Goal: Task Accomplishment & Management: Manage account settings

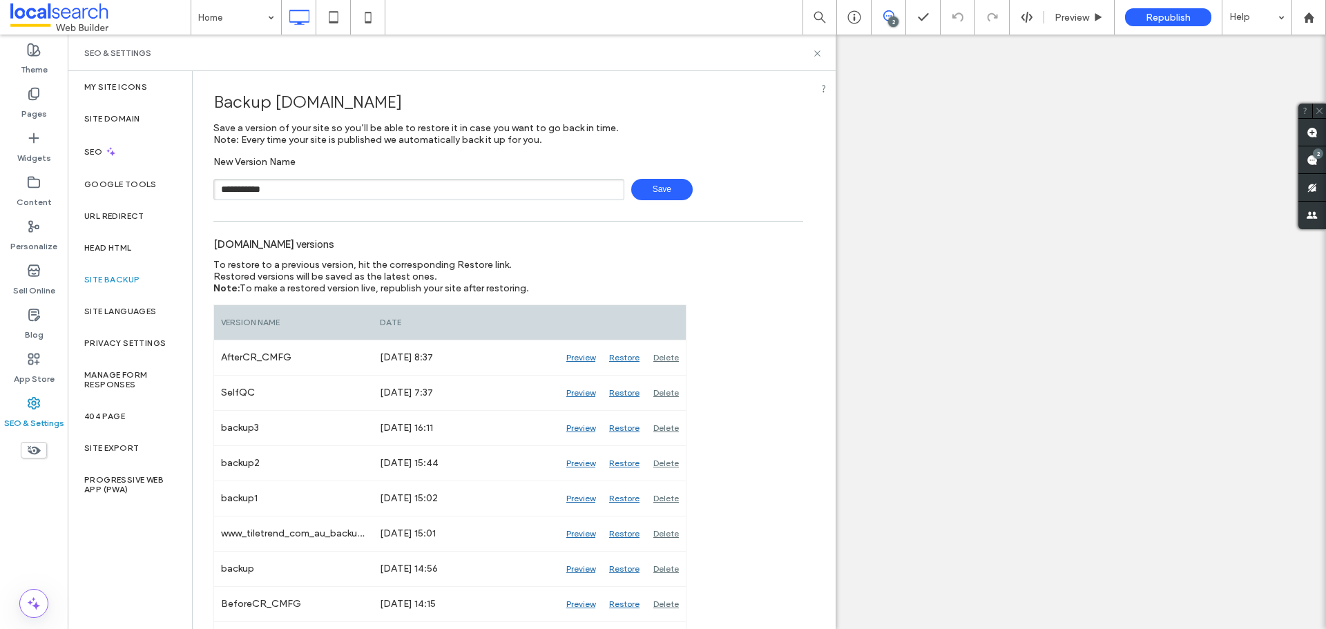
click at [634, 193] on span "Save" at bounding box center [661, 189] width 61 height 21
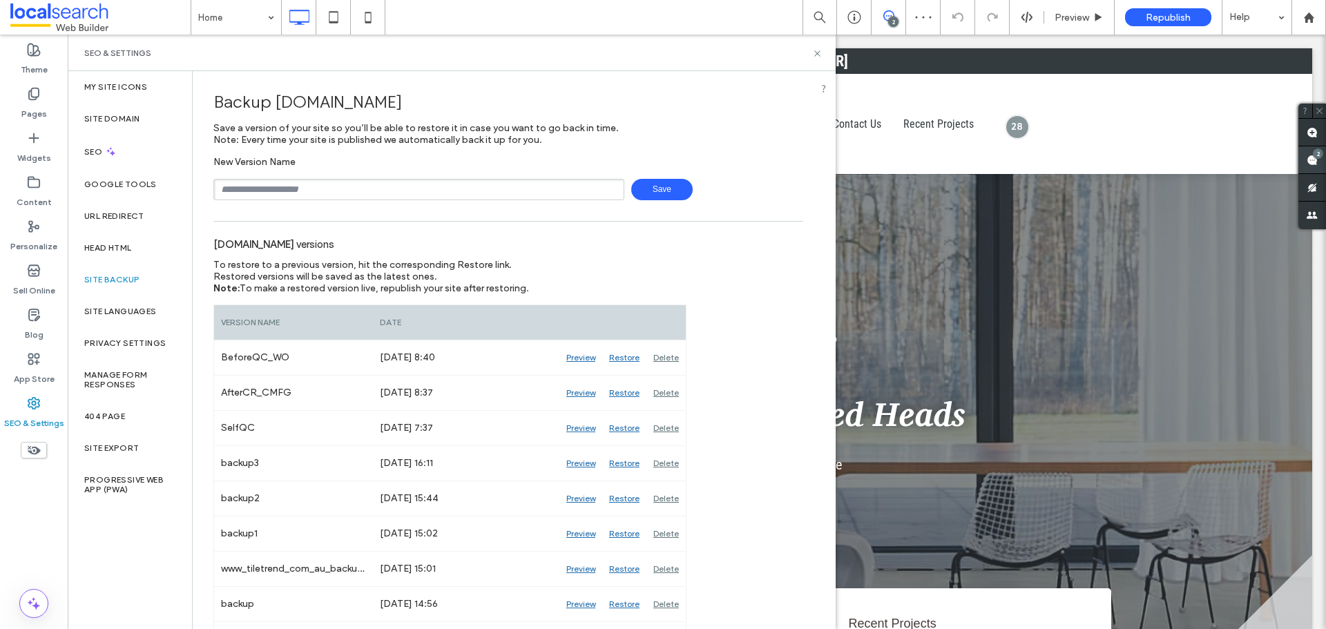
click at [1317, 157] on div "2" at bounding box center [1317, 153] width 10 height 10
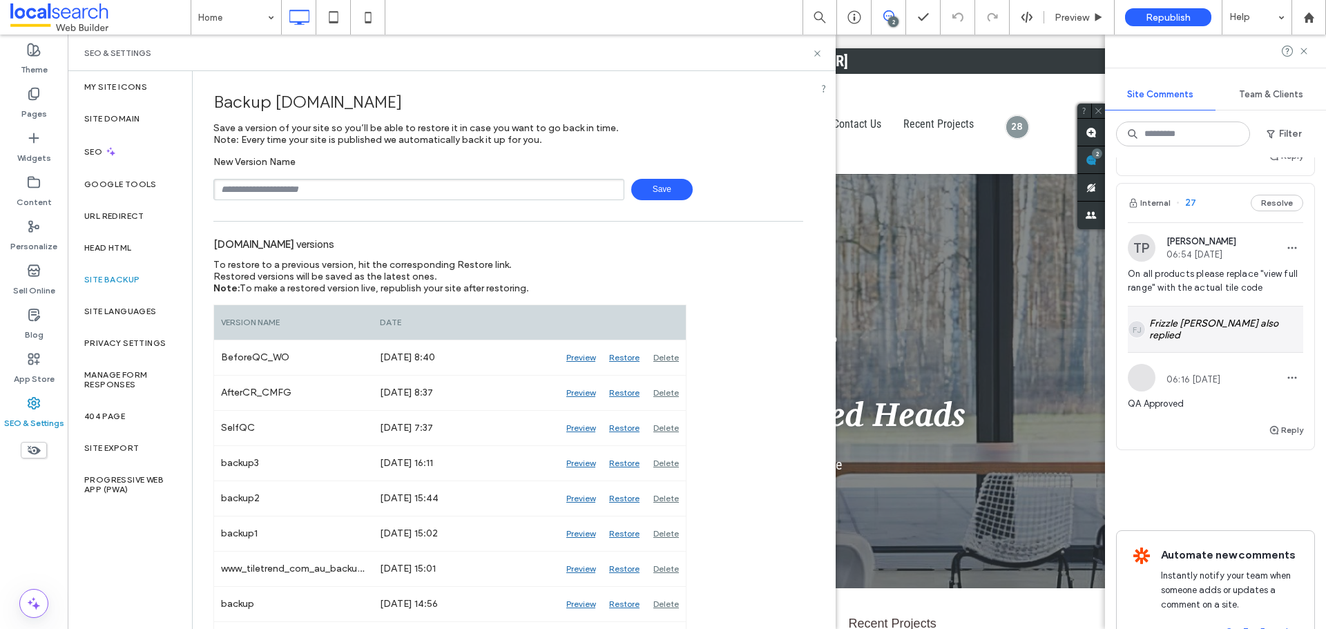
scroll to position [276, 0]
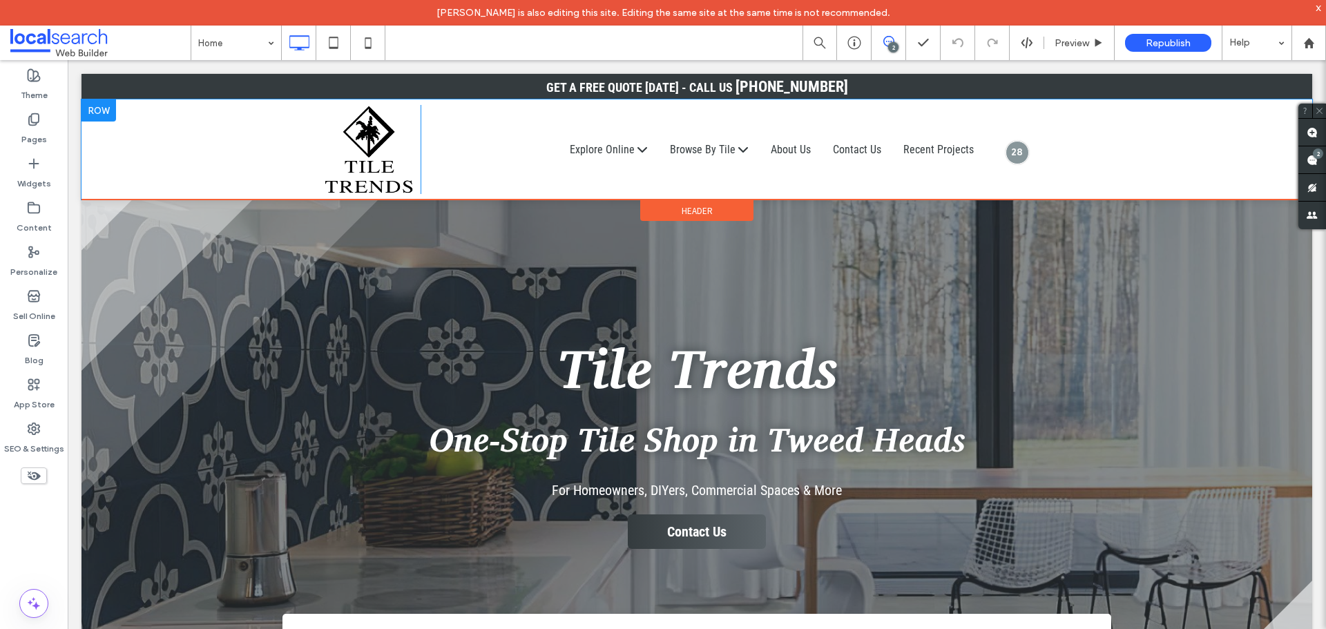
scroll to position [276, 0]
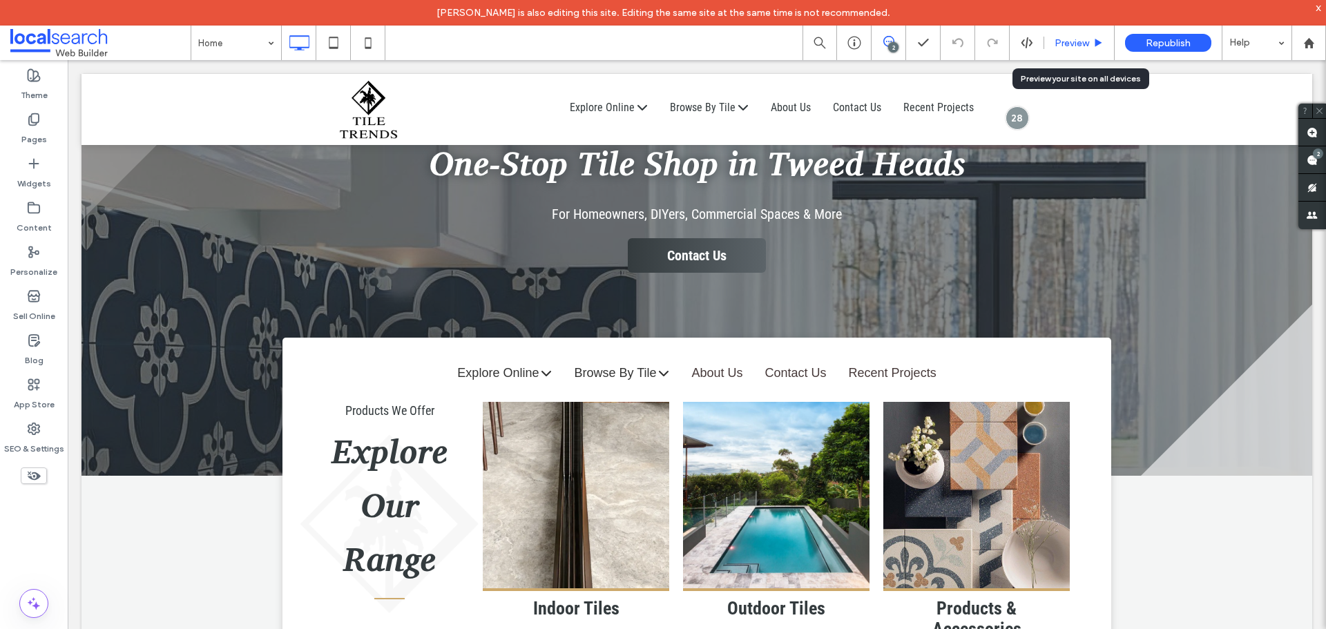
click at [1074, 37] on span "Preview" at bounding box center [1071, 43] width 35 height 12
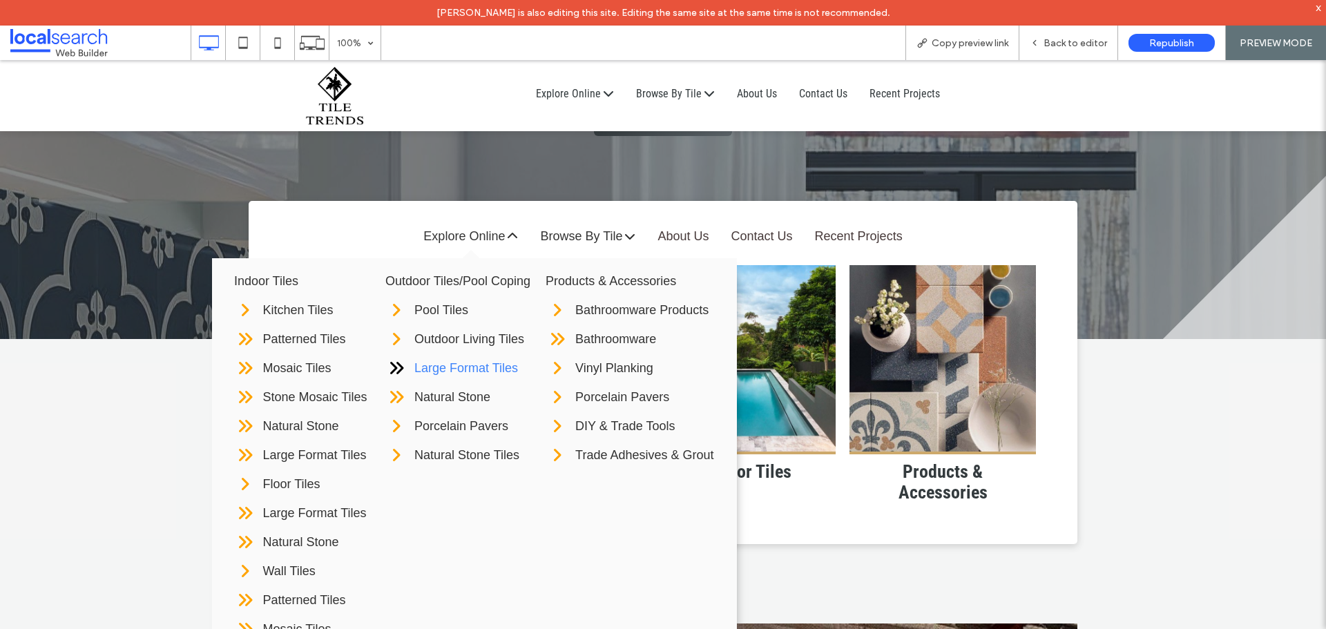
scroll to position [414, 0]
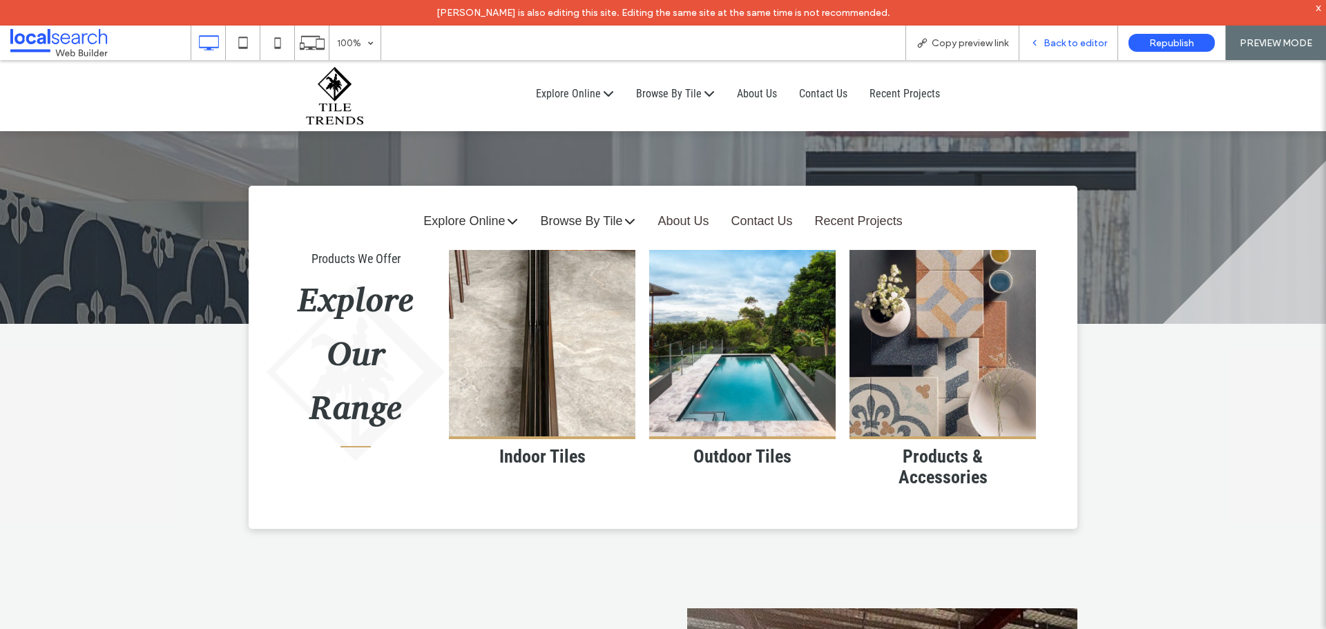
click at [1065, 43] on span "Back to editor" at bounding box center [1075, 43] width 64 height 12
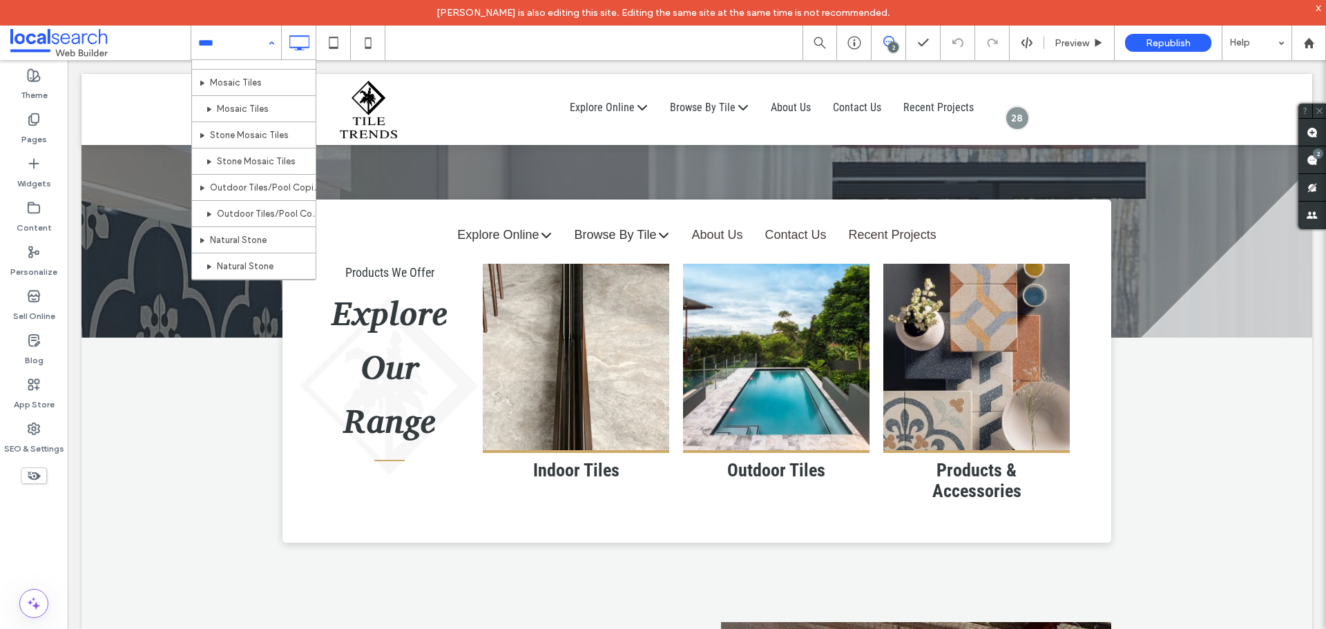
scroll to position [276, 0]
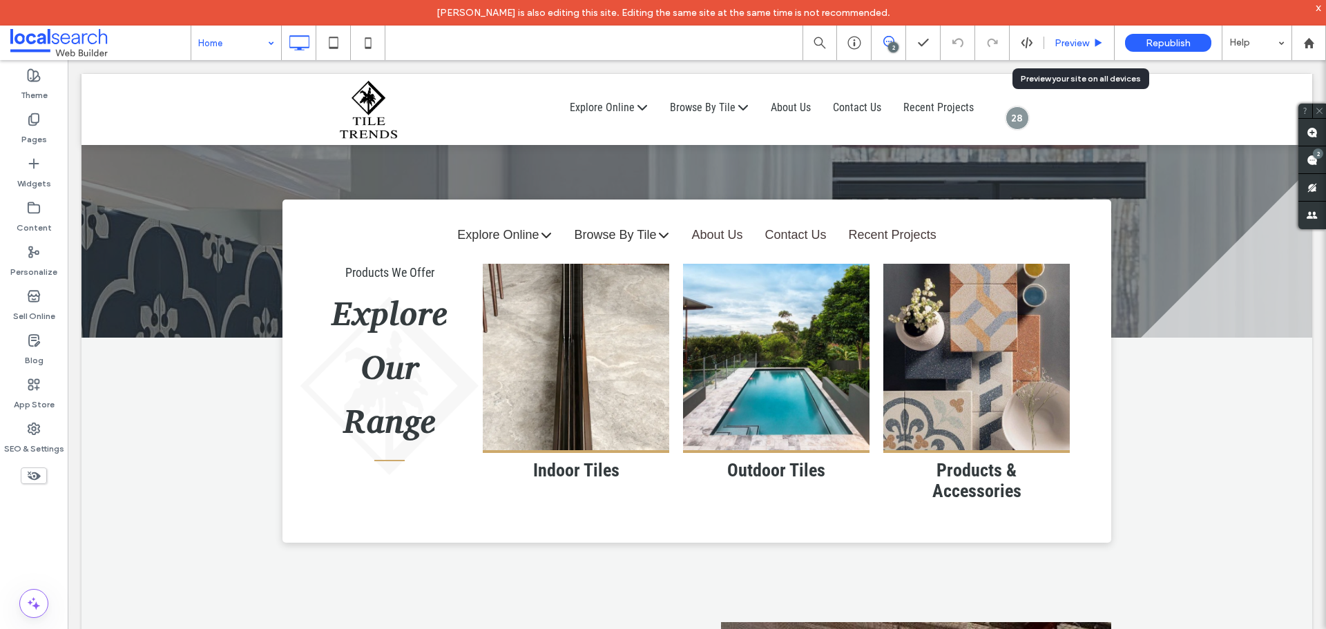
click at [1058, 50] on div "Preview" at bounding box center [1079, 43] width 70 height 35
click at [1082, 52] on div "Preview" at bounding box center [1079, 43] width 70 height 35
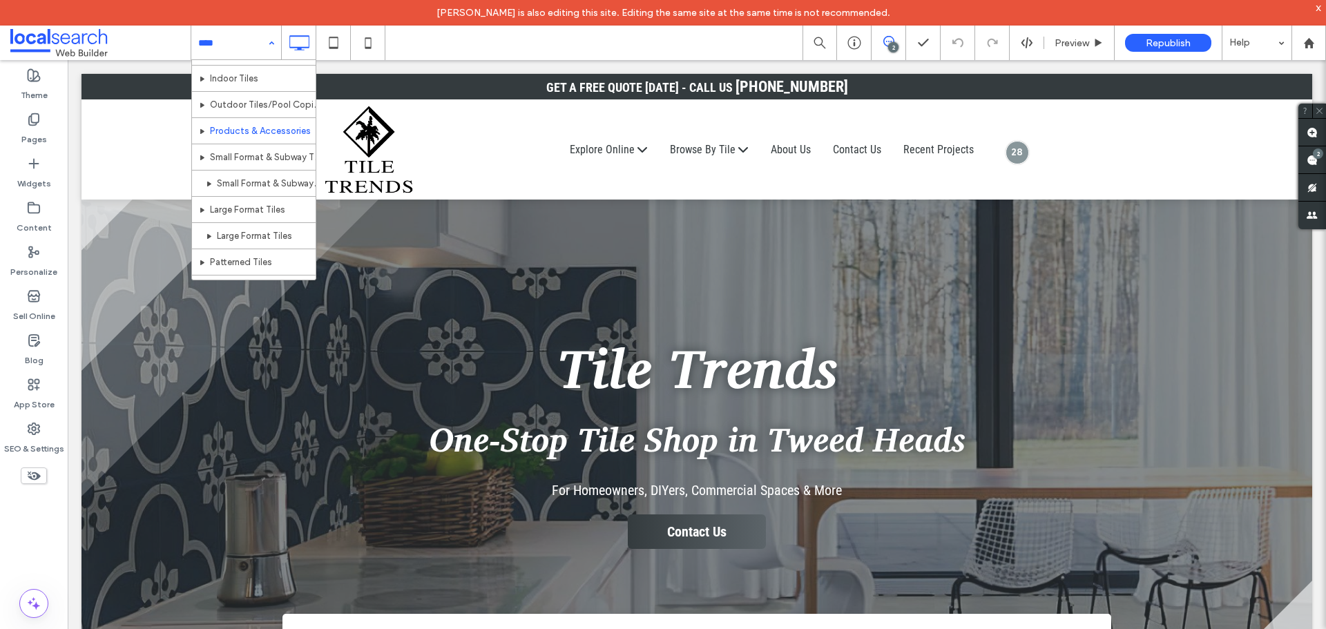
scroll to position [0, 0]
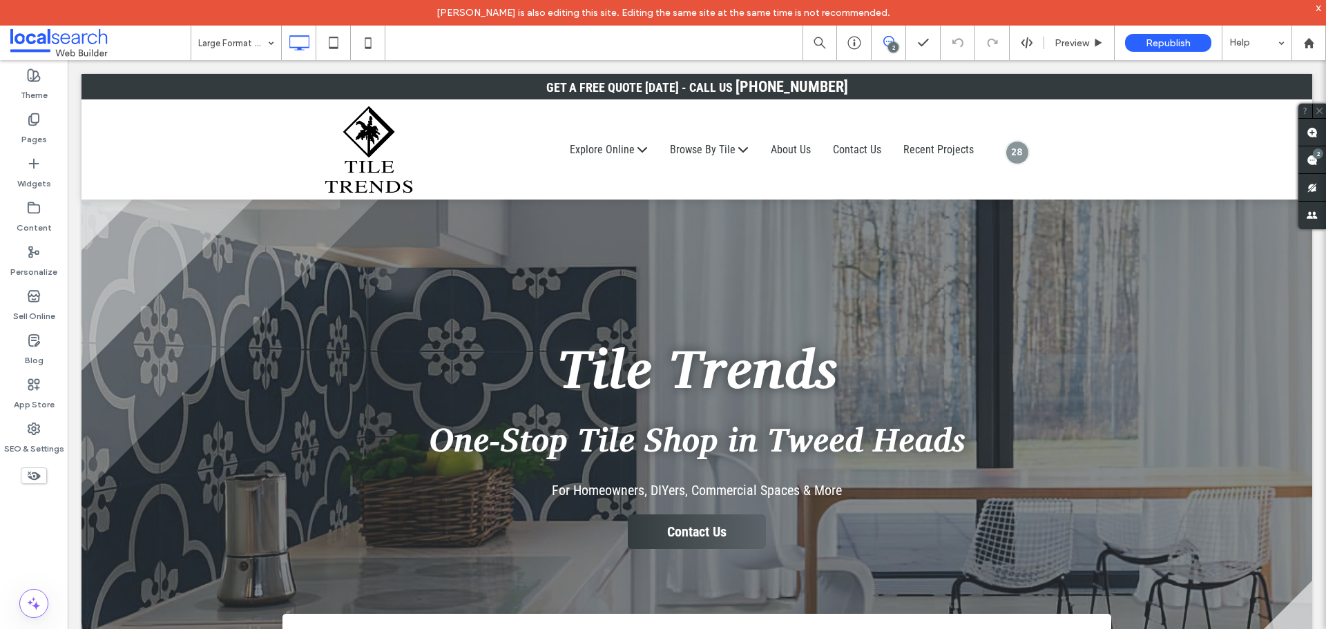
click at [269, 48] on div "Large Format Tiles" at bounding box center [236, 43] width 90 height 35
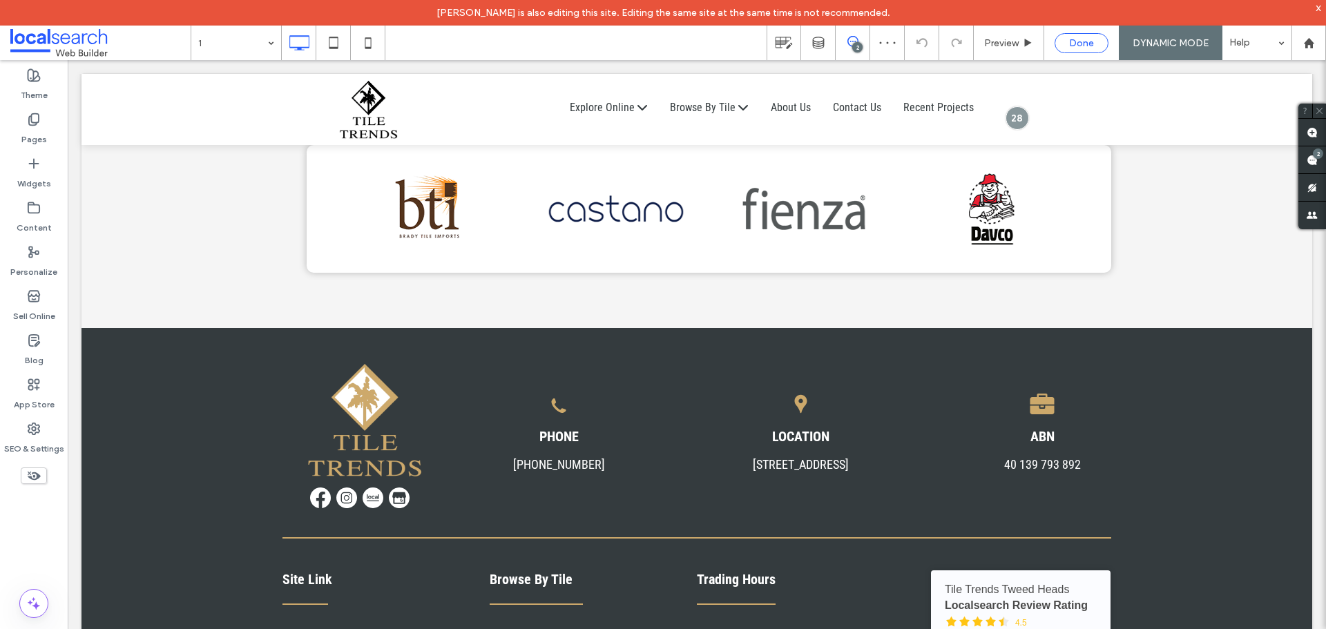
click at [1076, 42] on span "Done" at bounding box center [1081, 43] width 25 height 12
click at [42, 433] on div "SEO & Settings" at bounding box center [34, 438] width 68 height 44
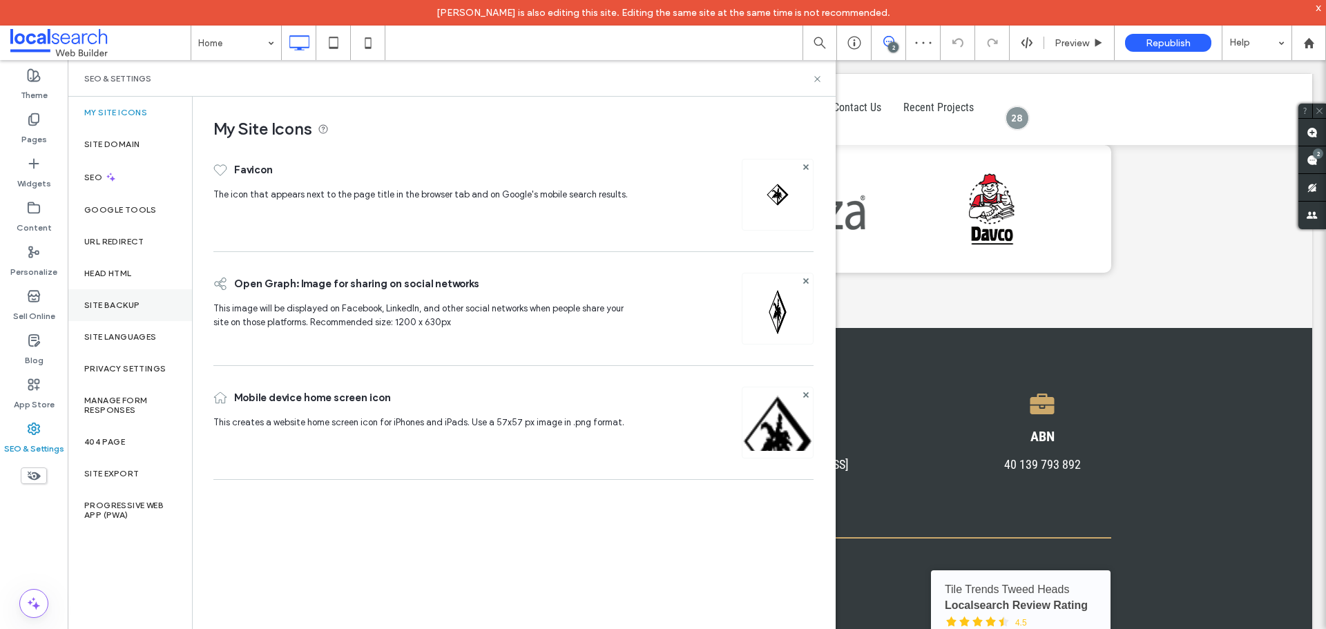
click at [162, 292] on div "Site Backup" at bounding box center [130, 305] width 124 height 32
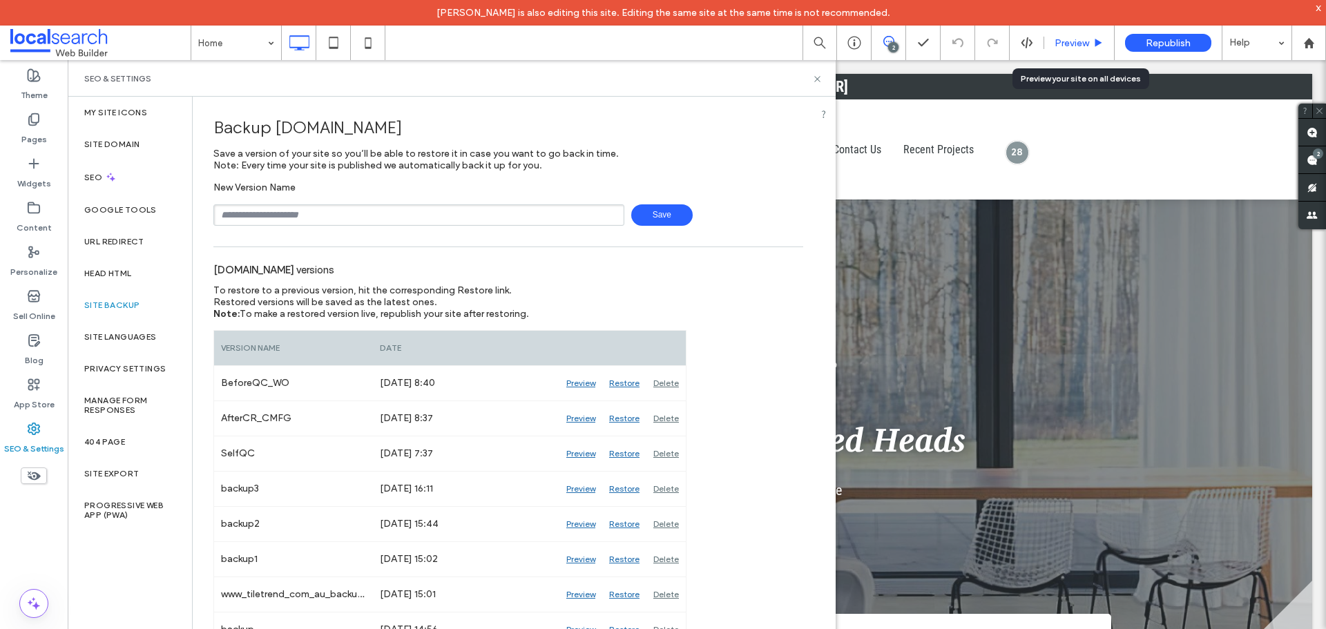
click at [1083, 38] on span "Preview" at bounding box center [1071, 43] width 35 height 12
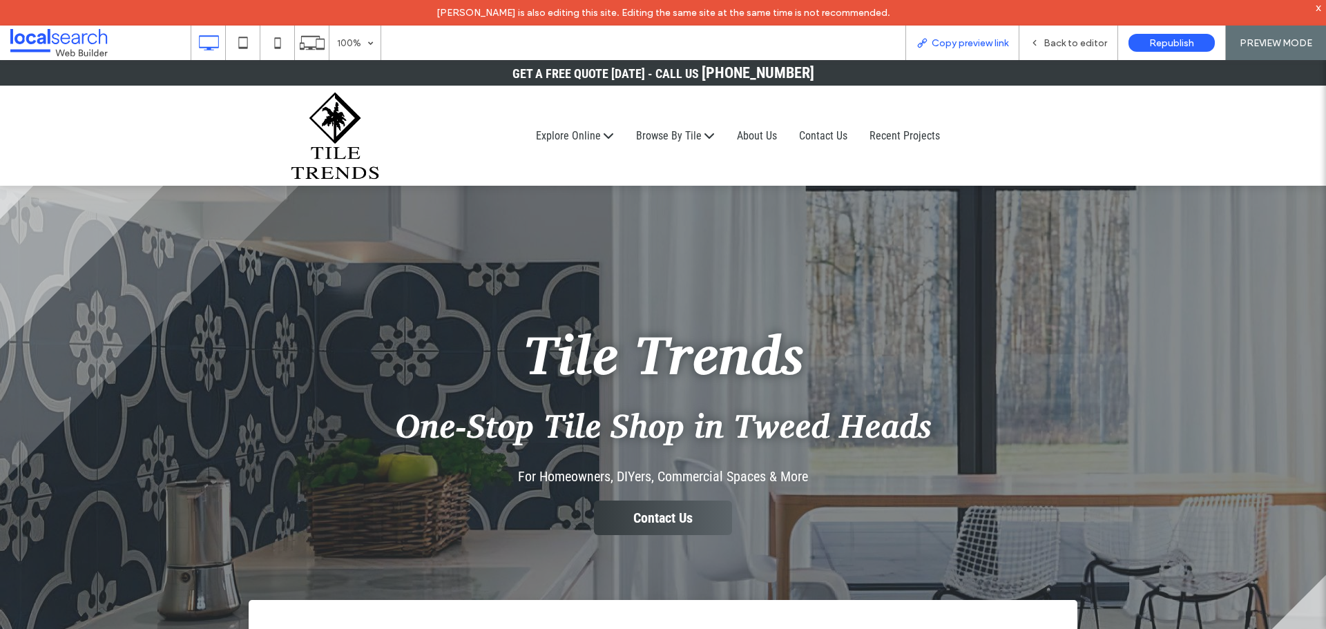
click at [982, 50] on div "Copy preview link" at bounding box center [962, 43] width 114 height 35
click at [976, 46] on span "Copy preview link" at bounding box center [969, 43] width 77 height 12
click at [1063, 30] on div "Back to editor" at bounding box center [1068, 43] width 99 height 35
click at [1069, 36] on div "Back to editor" at bounding box center [1068, 43] width 99 height 35
click at [1058, 44] on span "Back to editor" at bounding box center [1075, 43] width 64 height 12
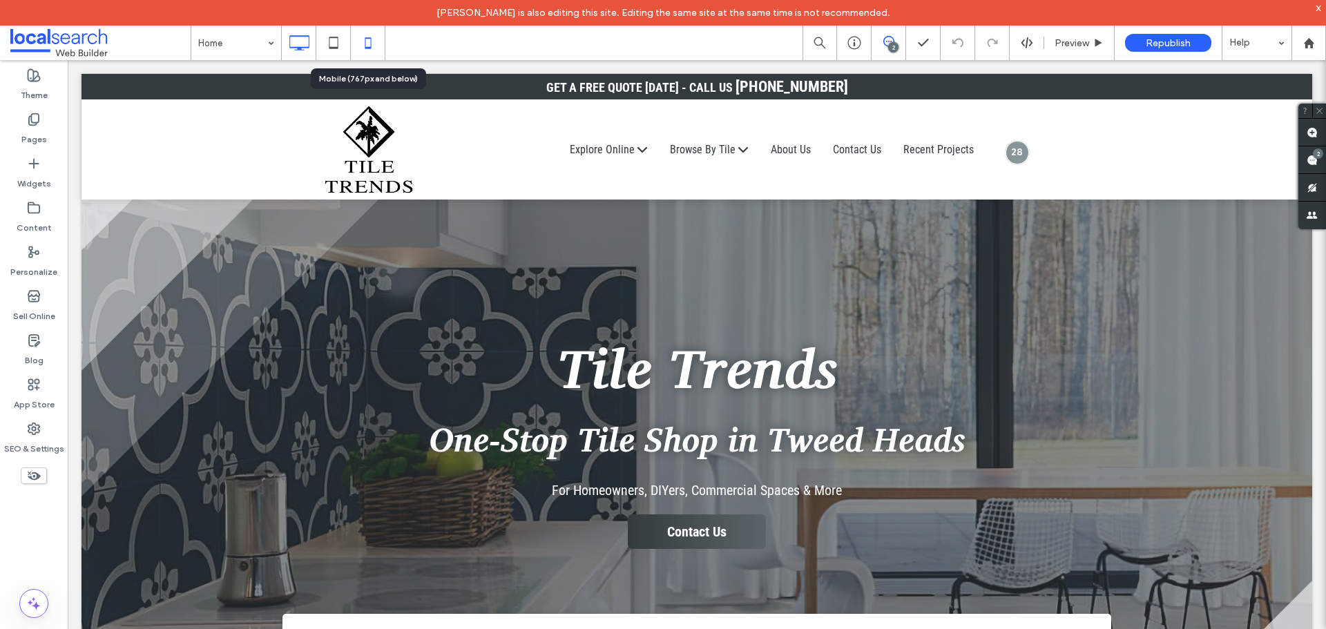
click at [378, 46] on icon at bounding box center [368, 43] width 28 height 28
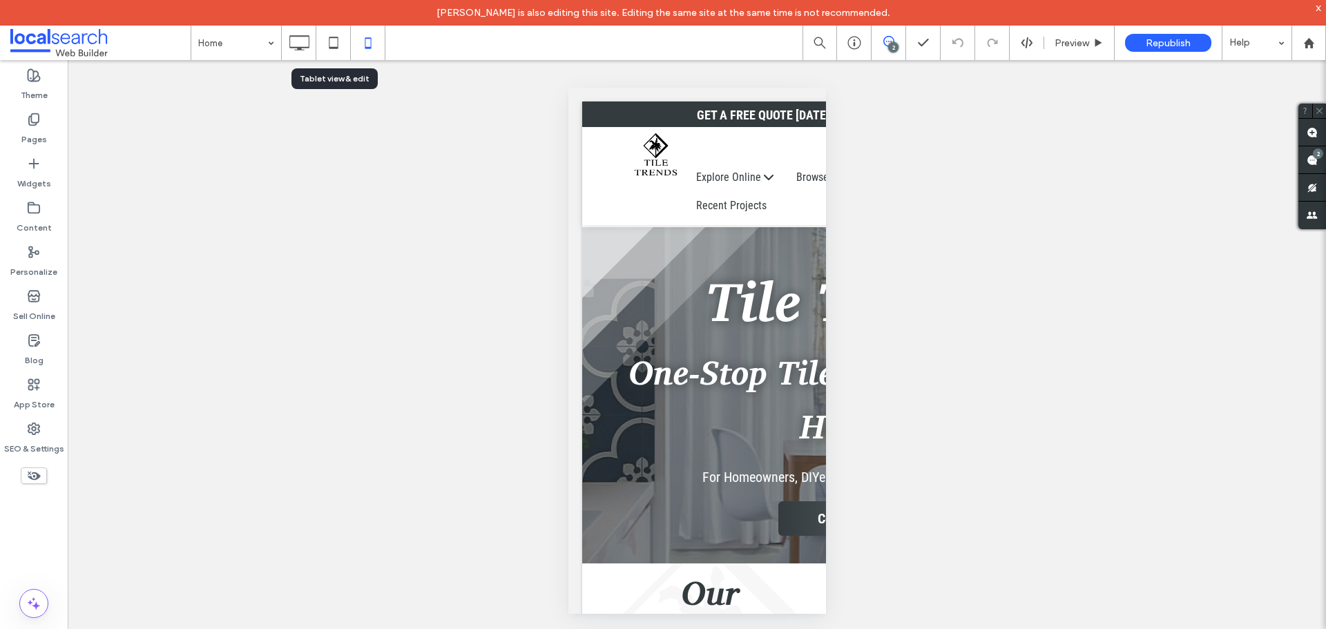
click at [308, 51] on icon at bounding box center [299, 43] width 28 height 28
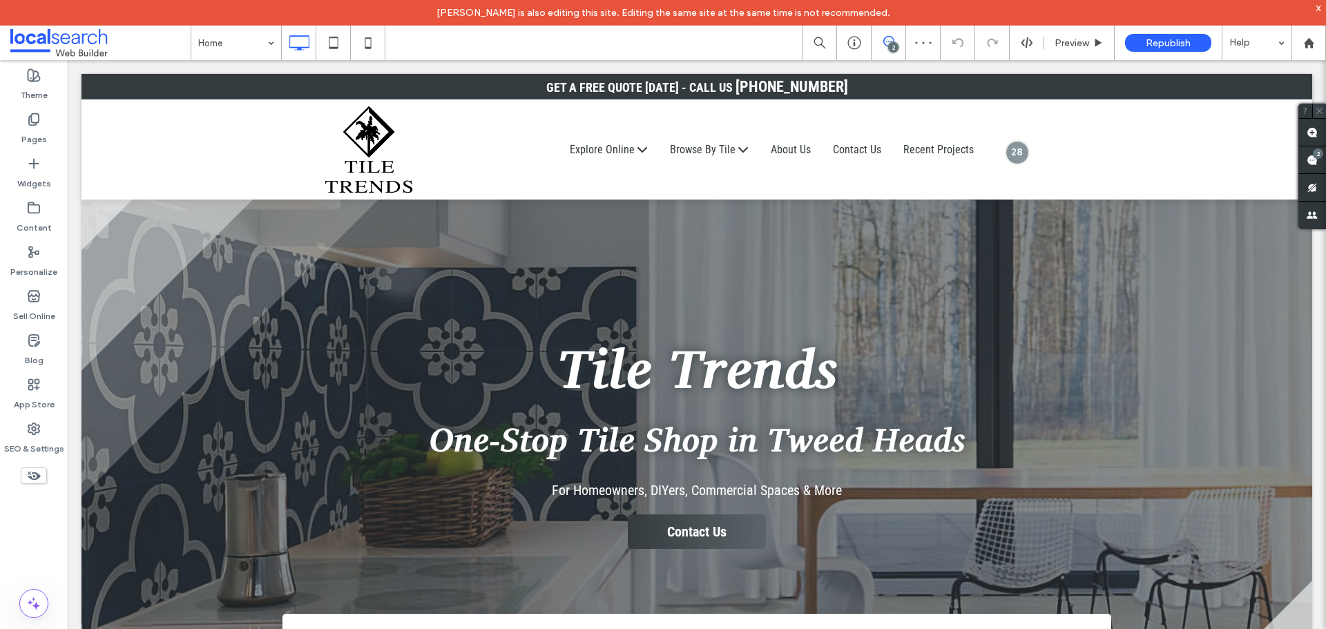
click at [1315, 108] on icon at bounding box center [1318, 110] width 9 height 9
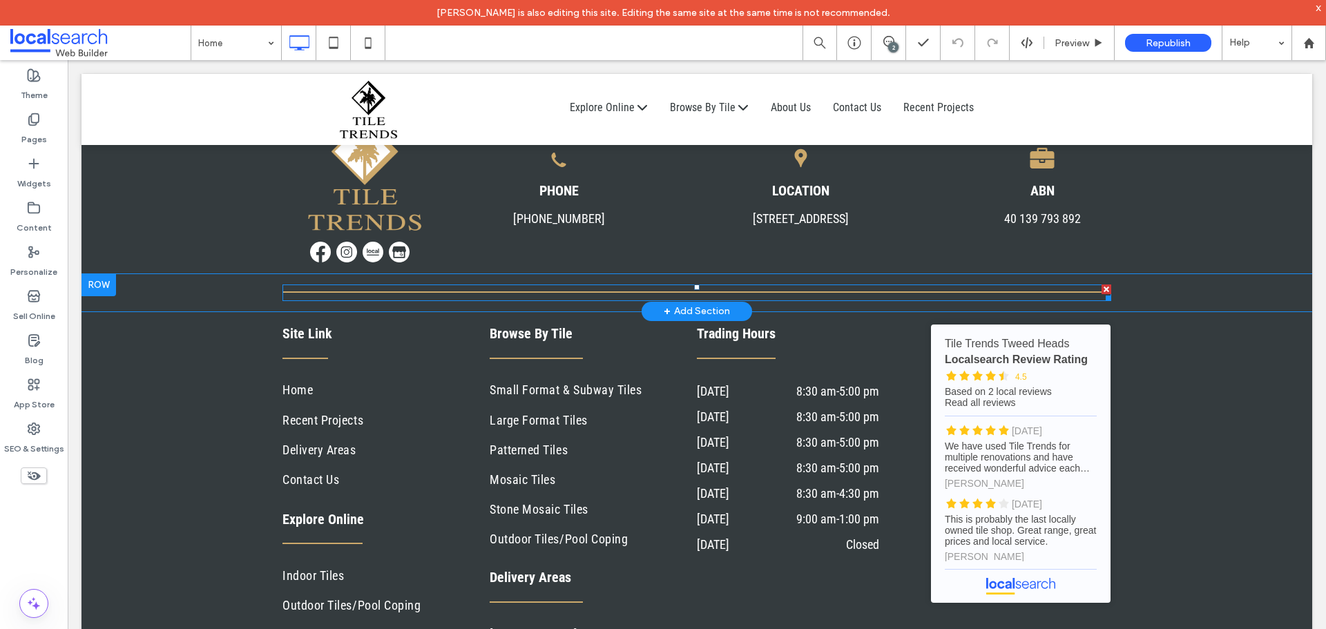
scroll to position [6529, 0]
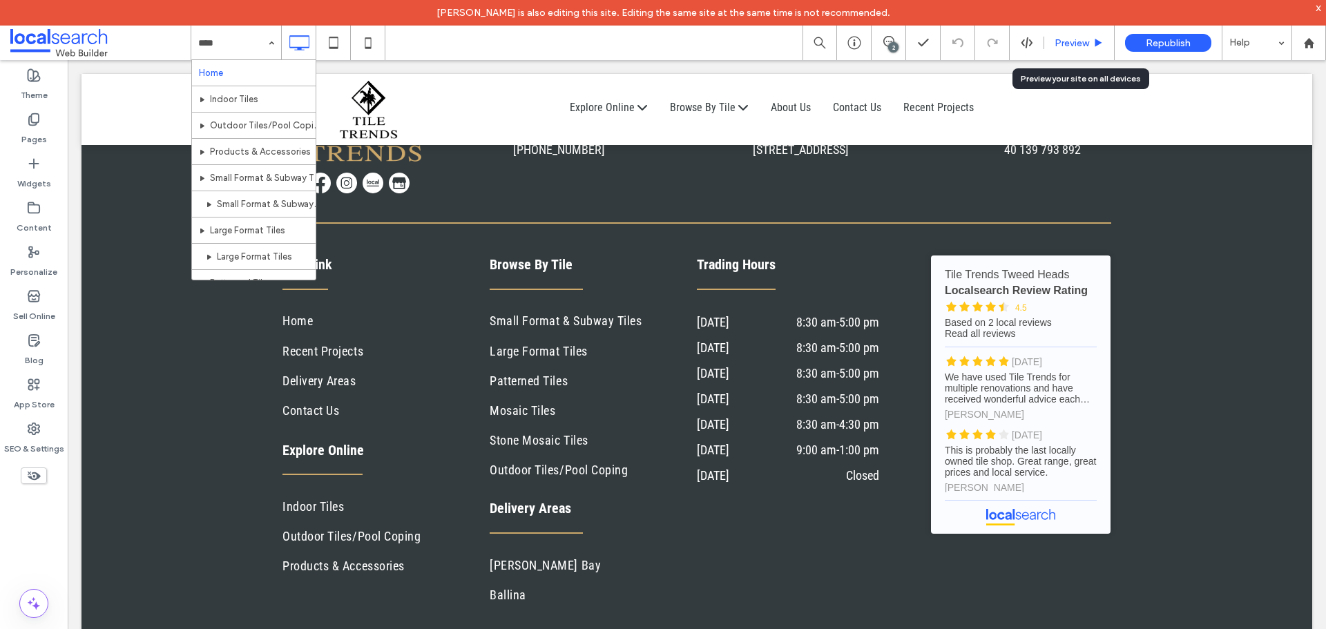
click at [1076, 35] on div "Preview" at bounding box center [1079, 43] width 70 height 35
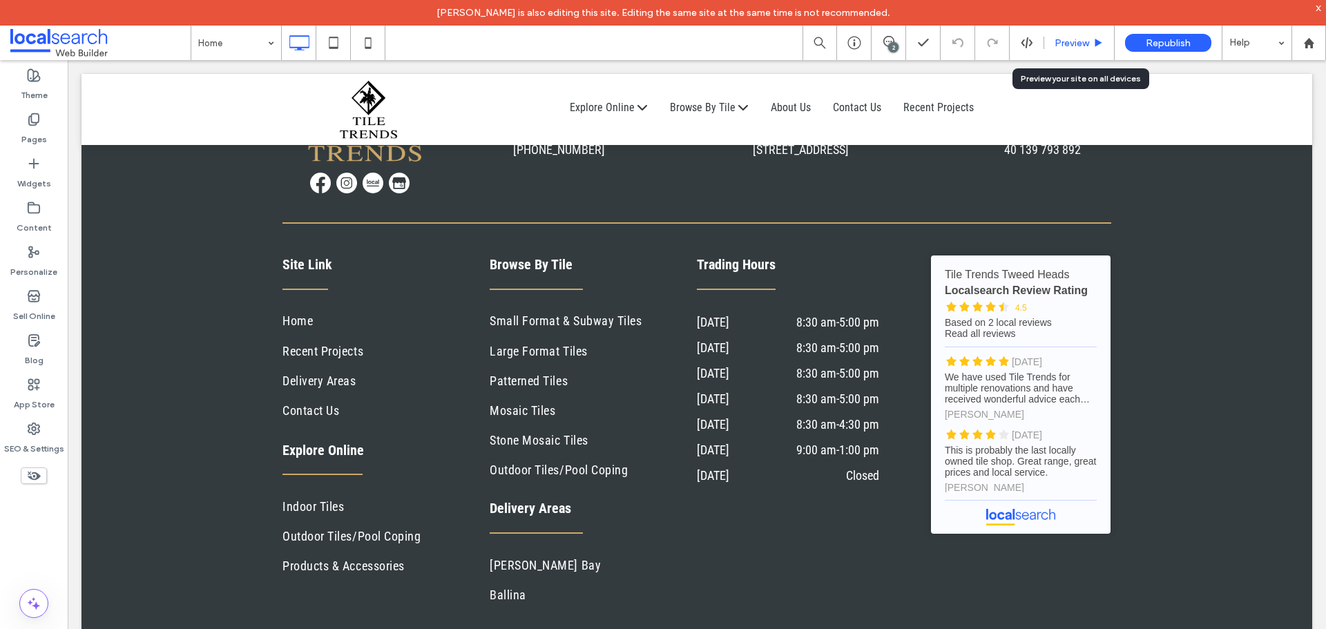
click at [1044, 51] on div "Preview" at bounding box center [1079, 43] width 70 height 35
click at [1072, 41] on span "Preview" at bounding box center [1071, 43] width 35 height 12
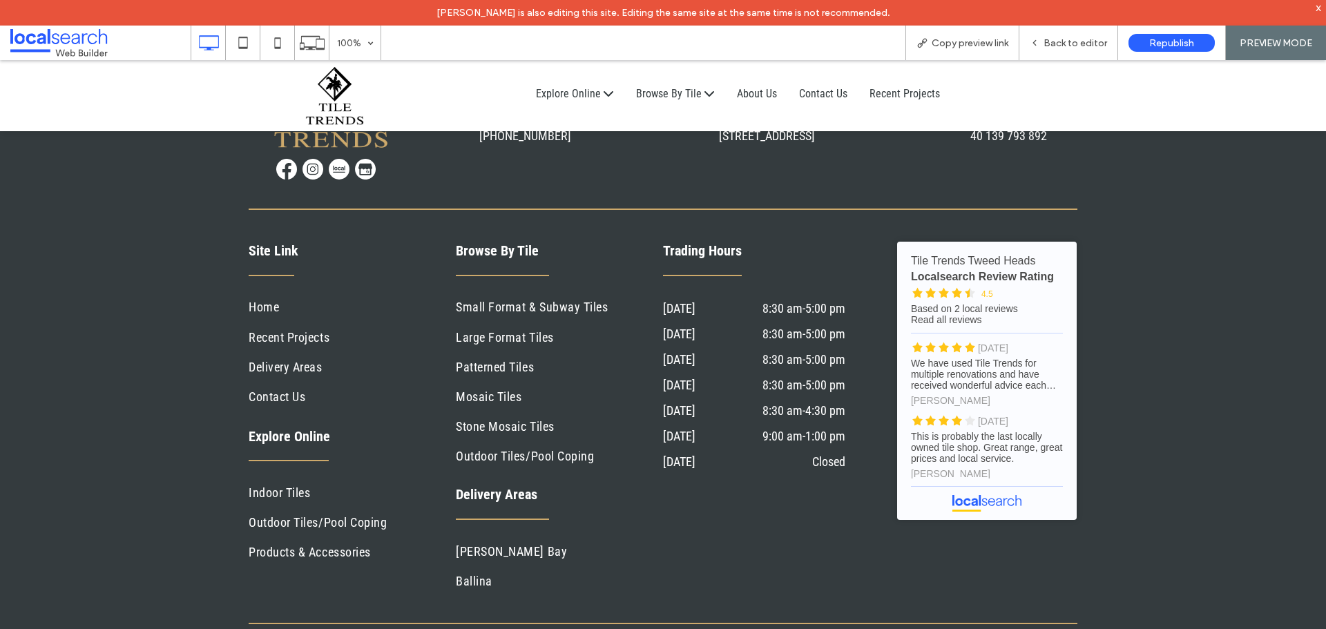
scroll to position [6526, 0]
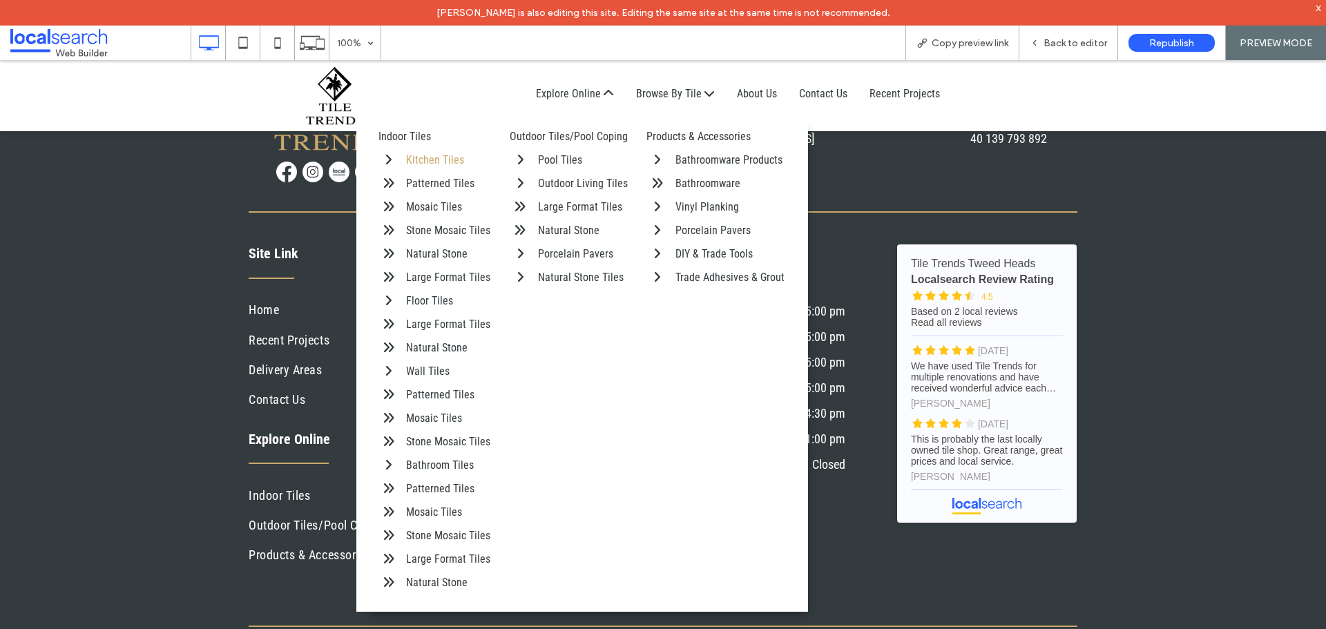
click at [438, 161] on div "Kitchen Tiles" at bounding box center [450, 160] width 88 height 17
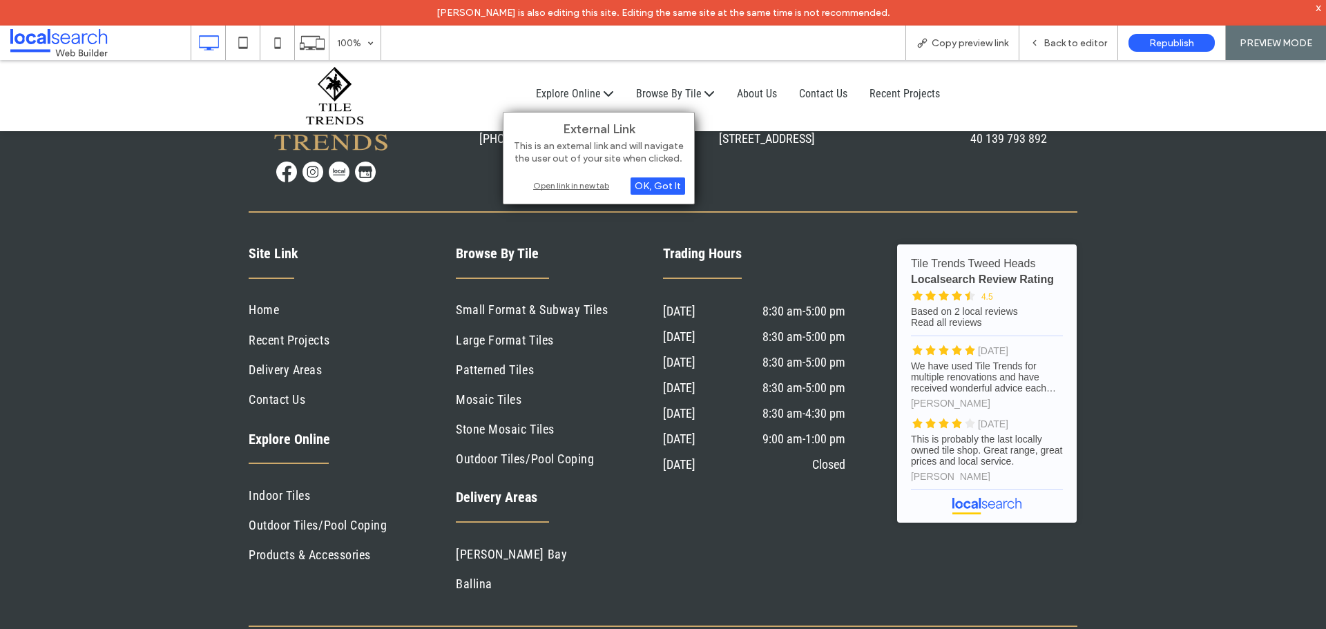
click at [576, 186] on div "Open link in new tab" at bounding box center [598, 185] width 173 height 14
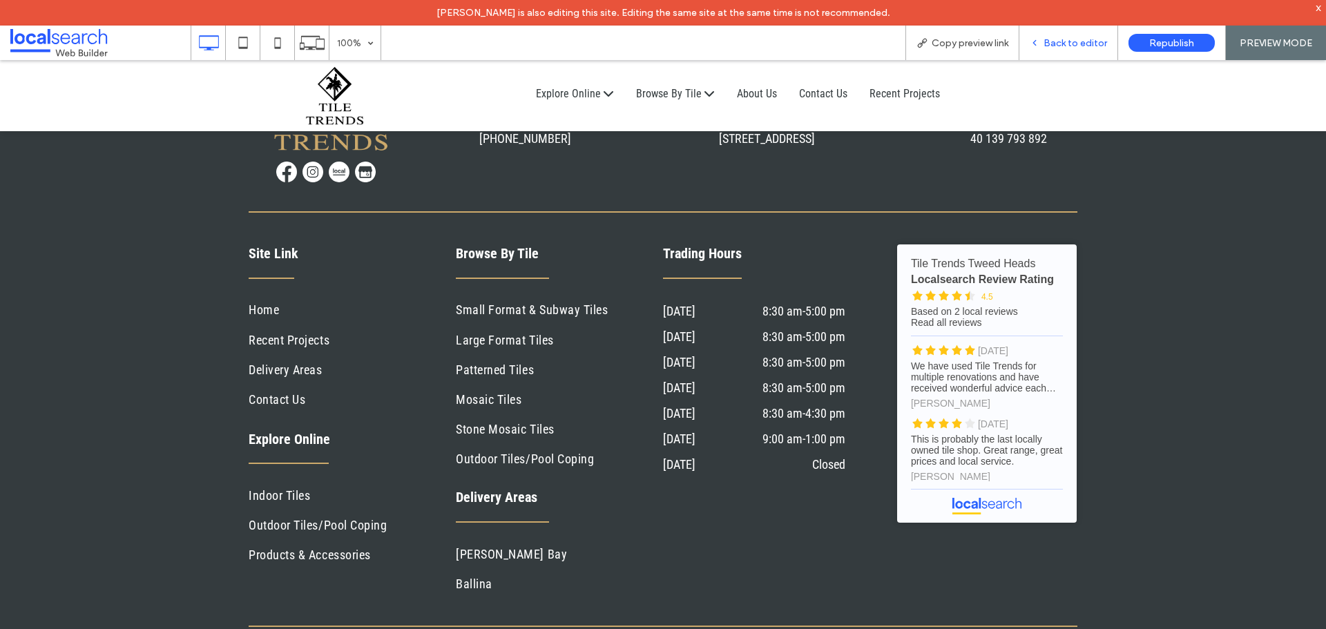
click at [1058, 47] on span "Back to editor" at bounding box center [1075, 43] width 64 height 12
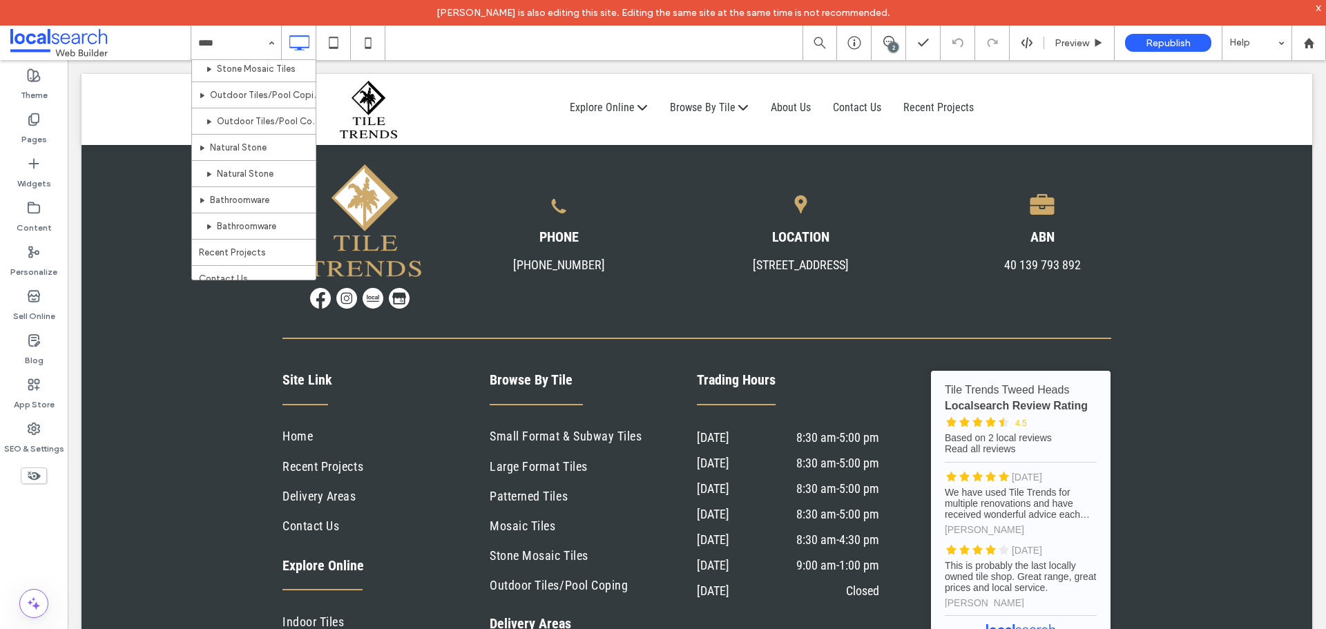
scroll to position [6526, 0]
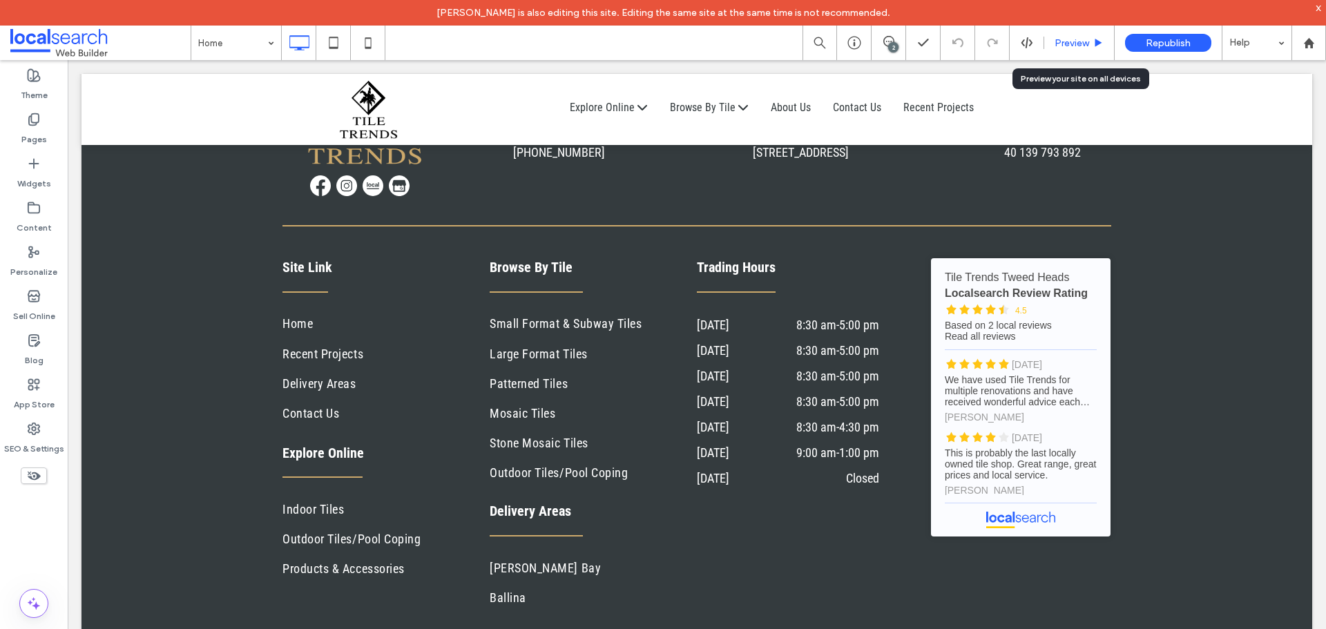
click at [1069, 36] on div "Preview" at bounding box center [1079, 43] width 70 height 35
drag, startPoint x: 1067, startPoint y: 42, endPoint x: 715, endPoint y: 83, distance: 354.4
click at [1067, 42] on span "Preview" at bounding box center [1071, 43] width 35 height 12
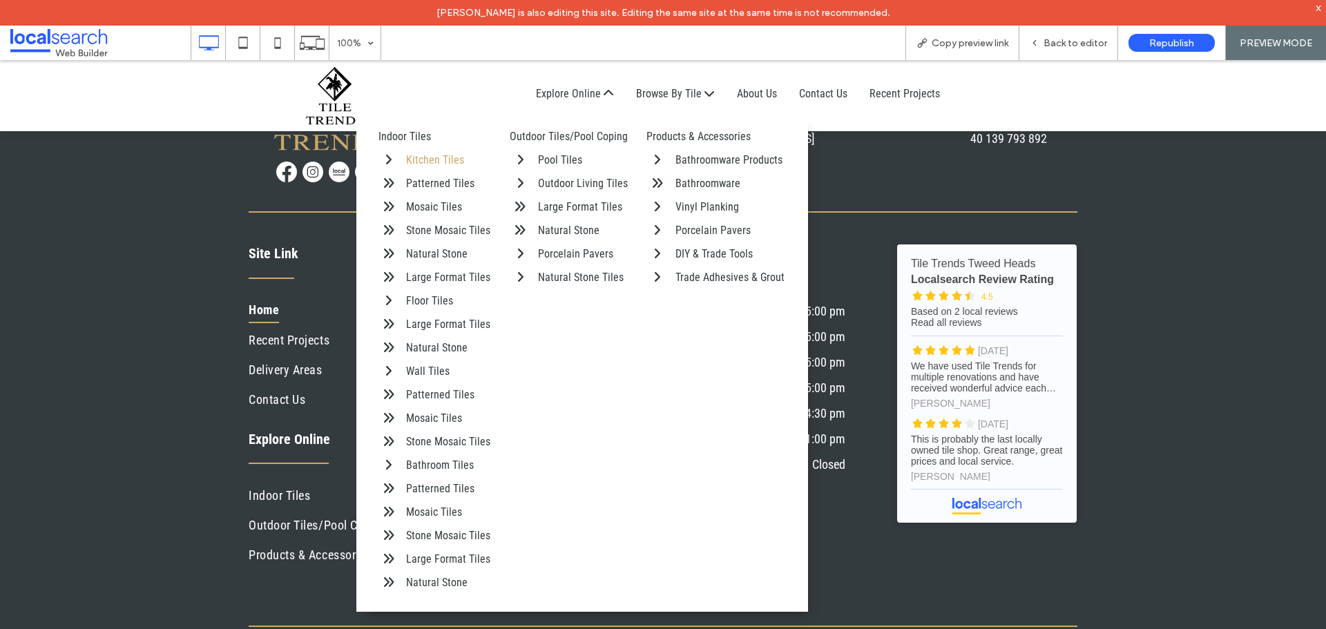
click at [424, 157] on div "Kitchen Tiles" at bounding box center [450, 160] width 88 height 17
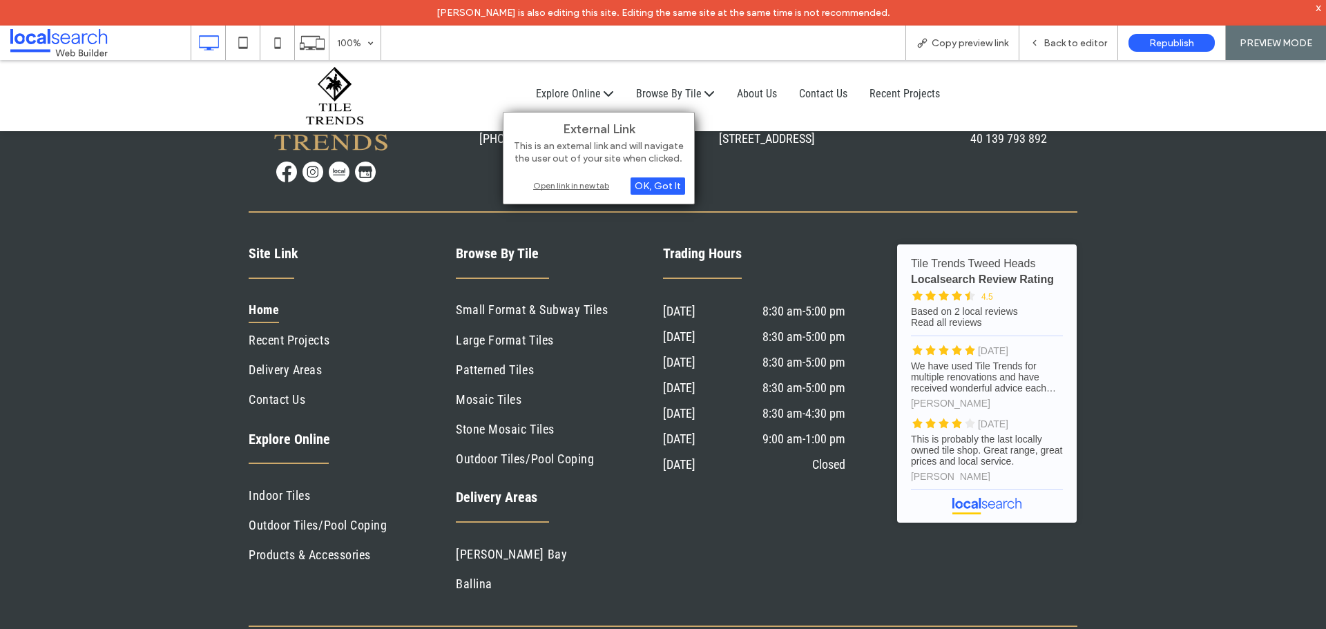
click at [573, 188] on div "Open link in new tab" at bounding box center [598, 185] width 173 height 14
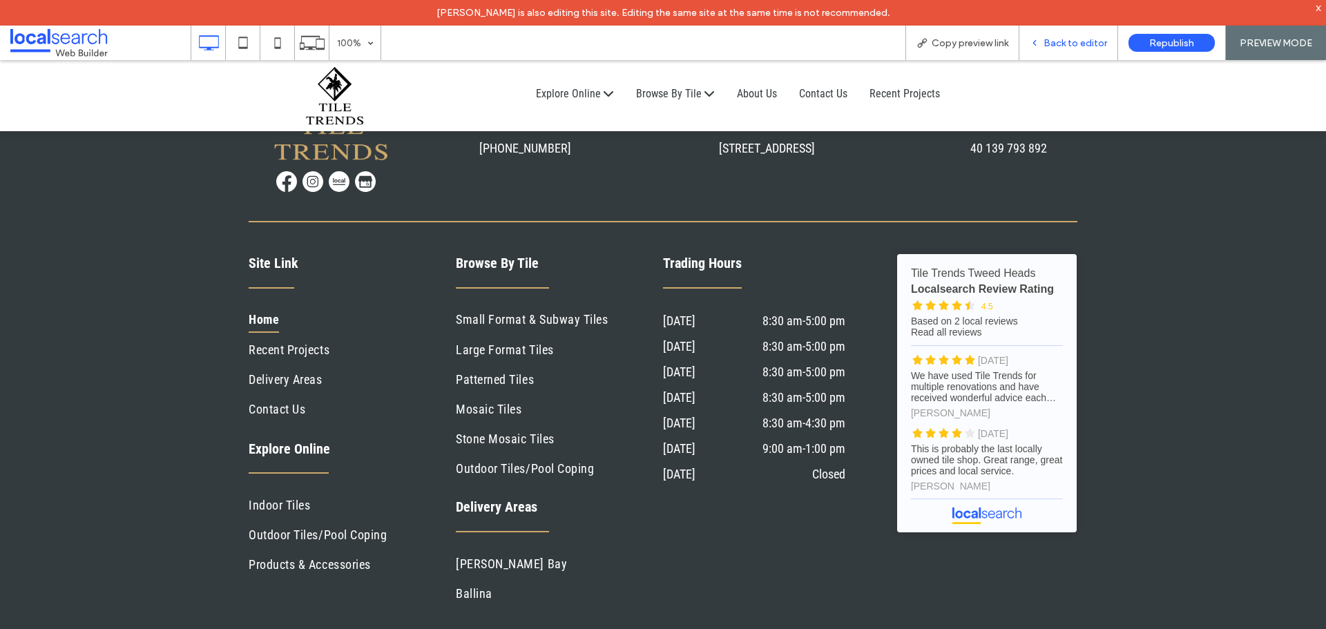
click at [1039, 46] on icon at bounding box center [1034, 43] width 10 height 10
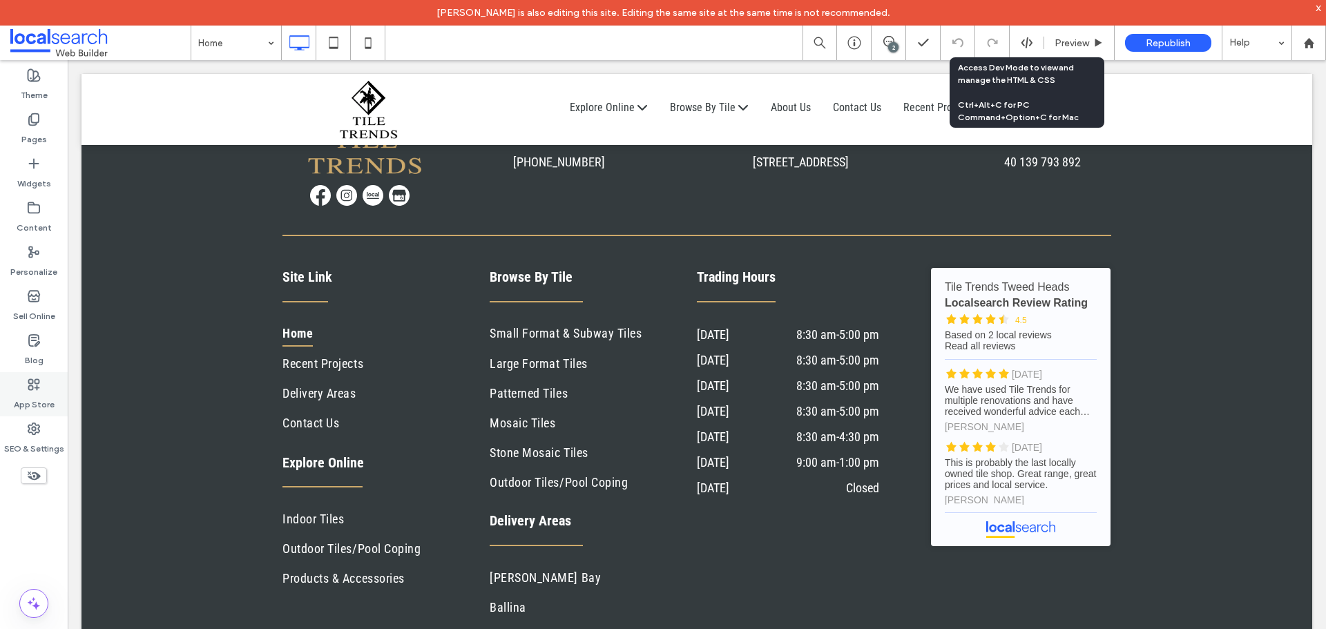
click at [46, 394] on label "App Store" at bounding box center [34, 400] width 41 height 19
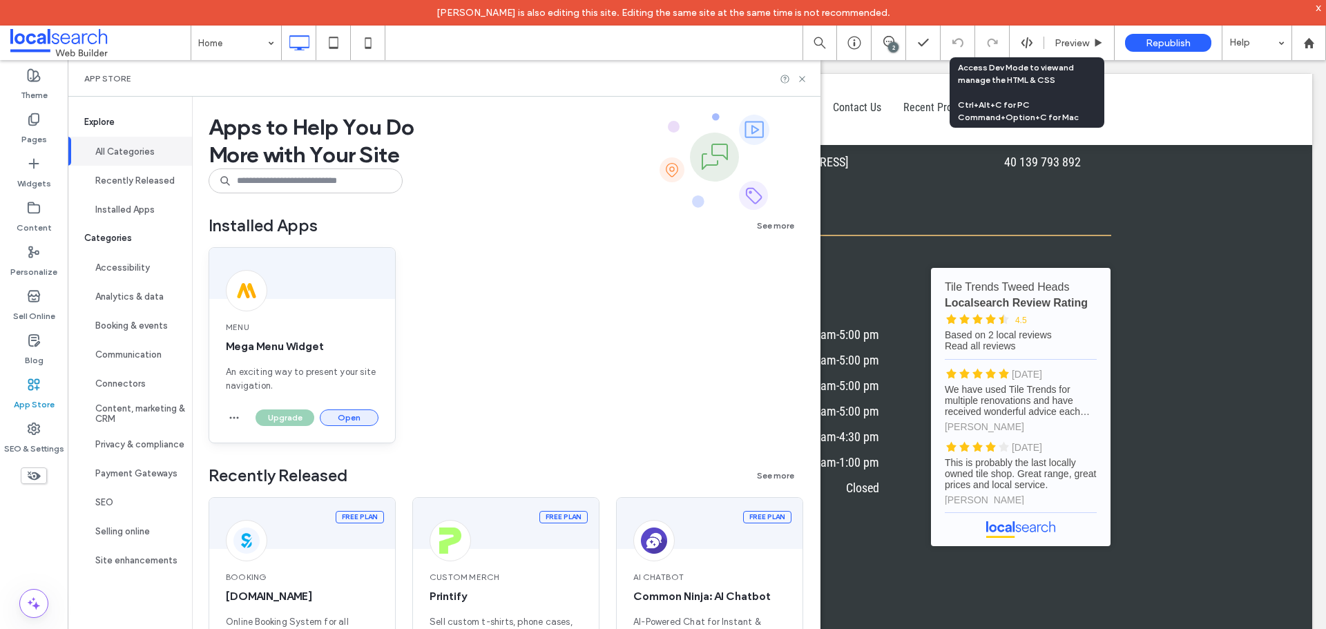
click at [349, 417] on button "Open" at bounding box center [349, 417] width 59 height 17
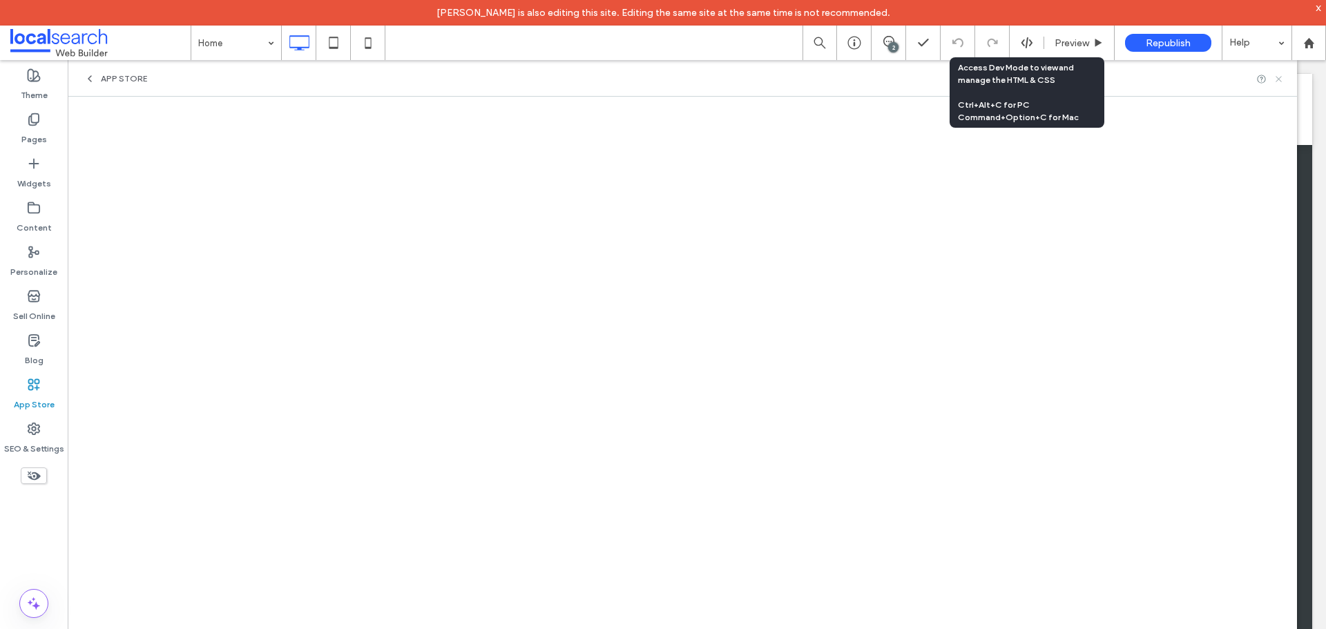
click at [1279, 81] on icon at bounding box center [1278, 79] width 10 height 10
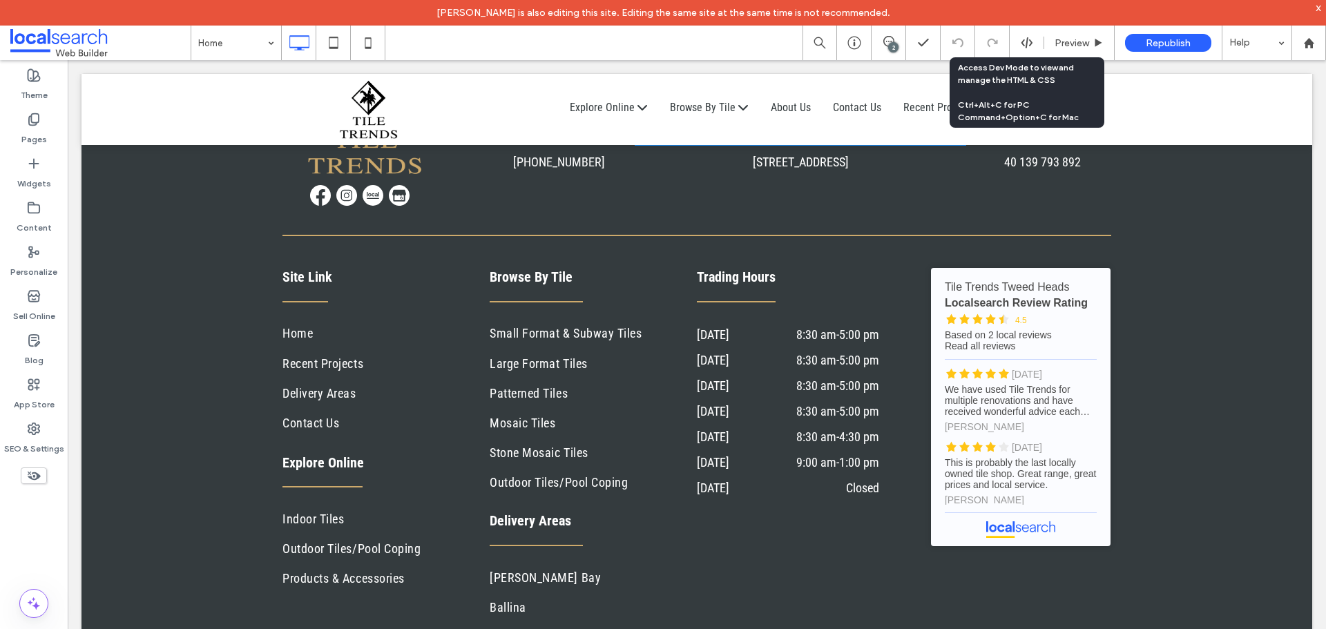
scroll to position [6319, 0]
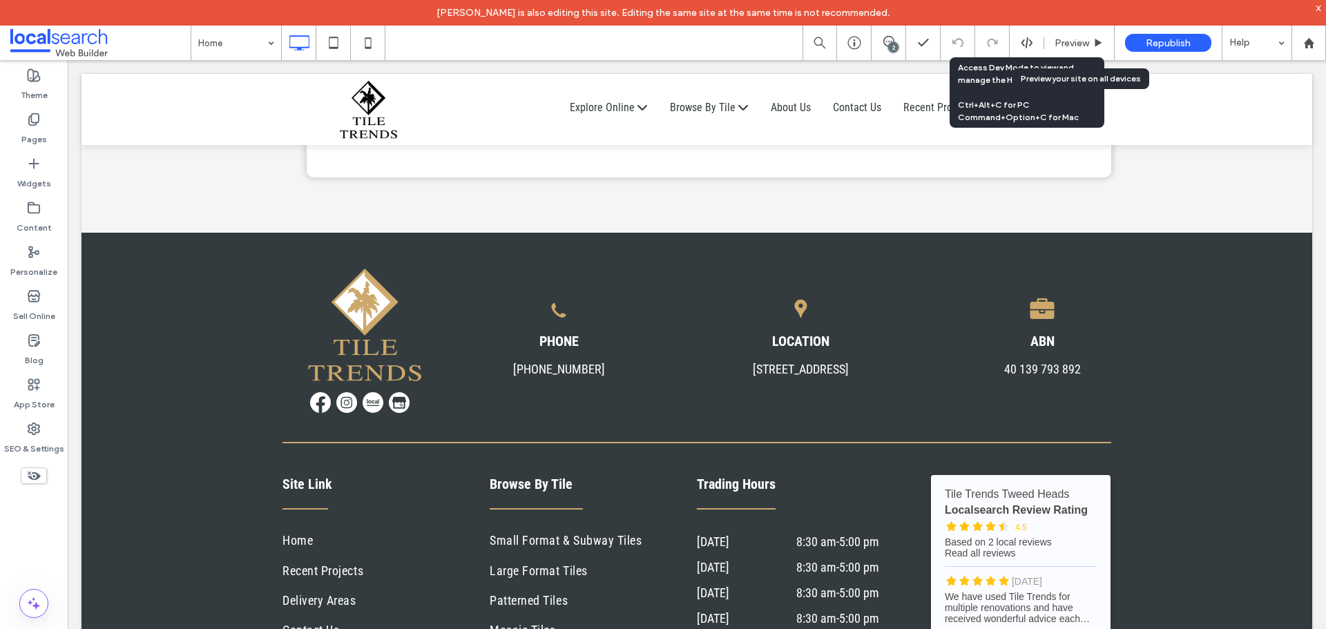
click at [1058, 41] on span "Preview" at bounding box center [1071, 43] width 35 height 12
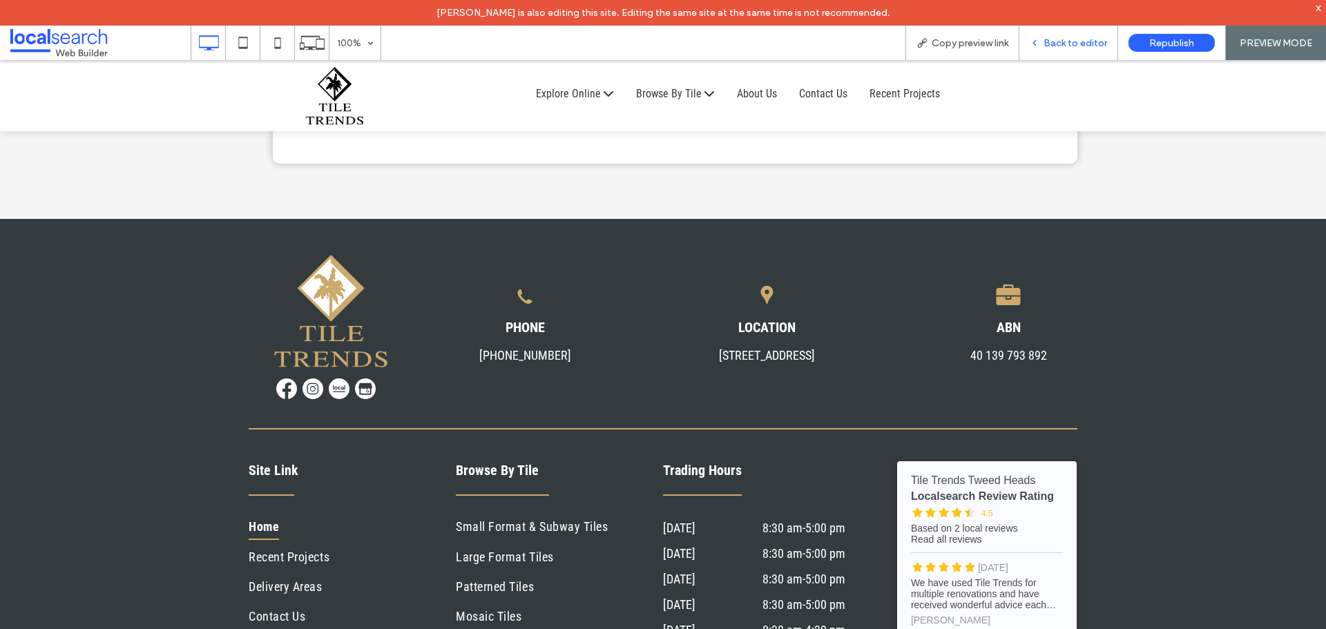
drag, startPoint x: 1060, startPoint y: 1, endPoint x: 1057, endPoint y: 57, distance: 56.0
click at [1057, 57] on div "Back to editor" at bounding box center [1068, 43] width 99 height 35
click at [1047, 54] on div "Back to editor" at bounding box center [1068, 43] width 99 height 35
click at [1049, 39] on span "Back to editor" at bounding box center [1075, 43] width 64 height 12
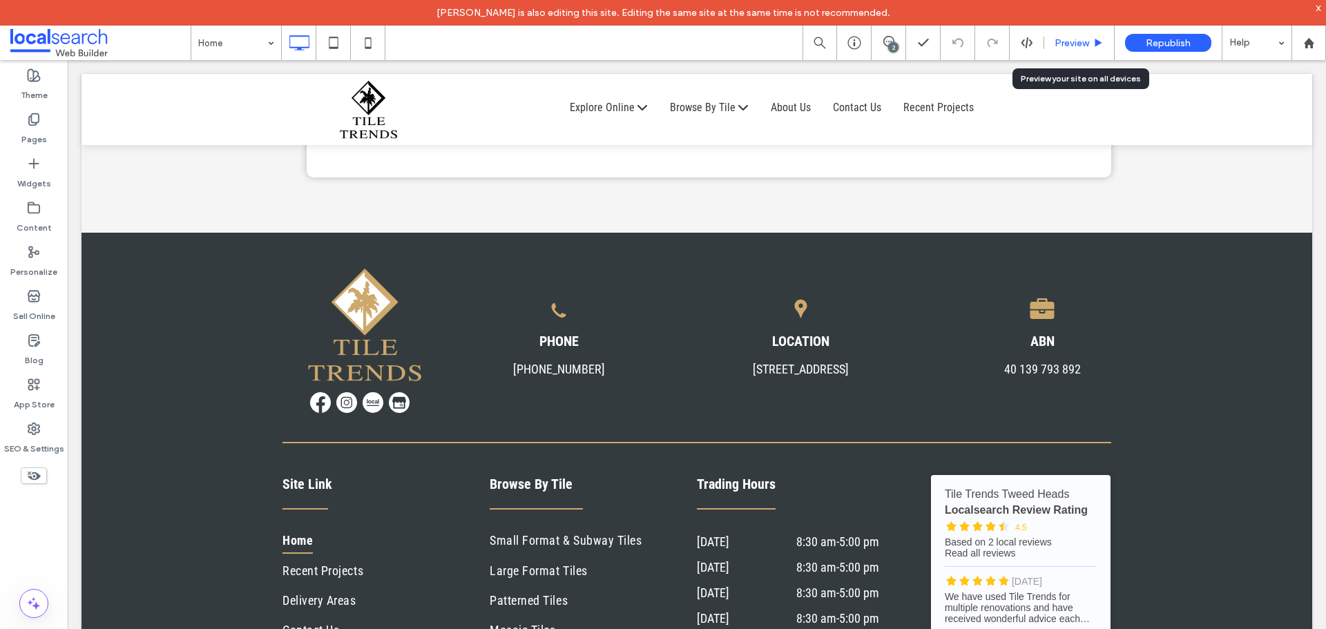
drag, startPoint x: 563, startPoint y: 27, endPoint x: 1080, endPoint y: 41, distance: 518.0
click at [1080, 41] on span "Preview" at bounding box center [1071, 43] width 35 height 12
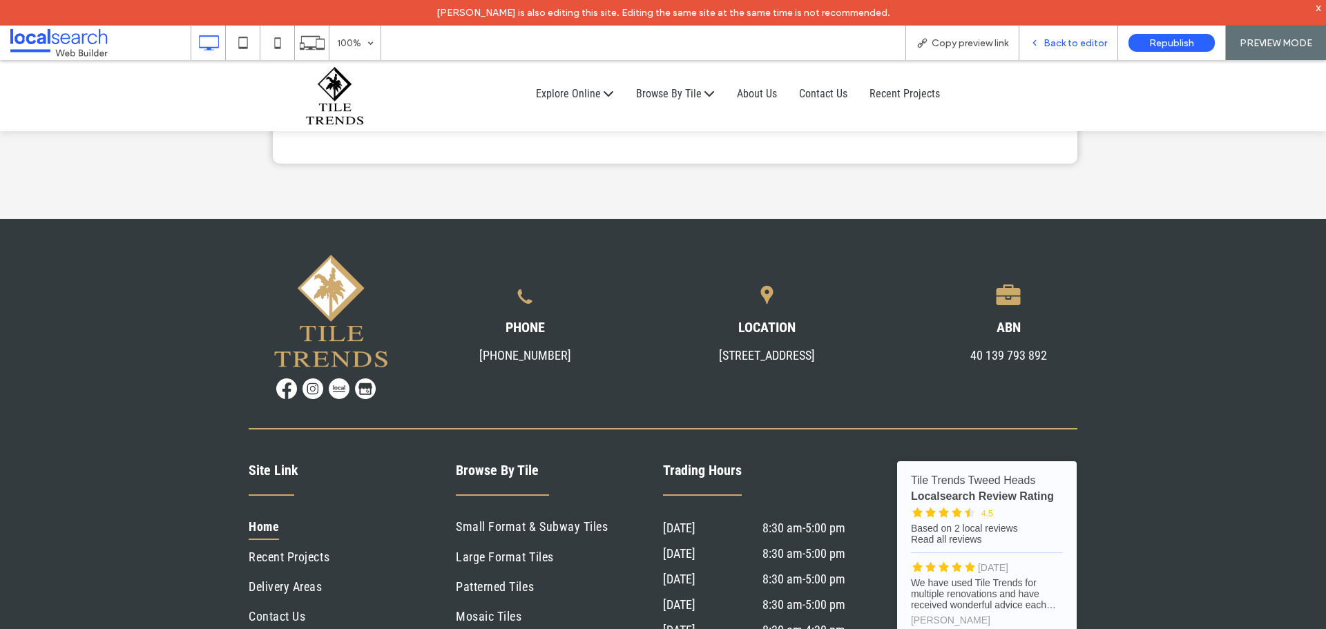
click at [1039, 45] on icon at bounding box center [1034, 43] width 10 height 10
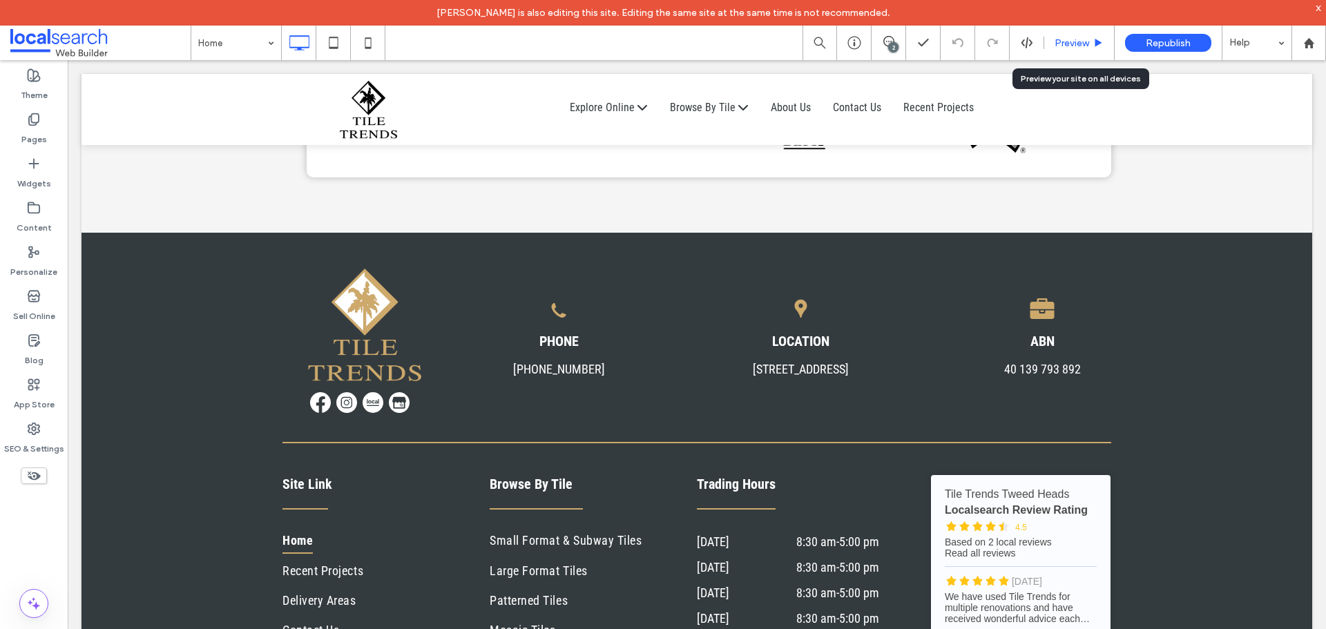
click at [1081, 36] on div "Preview" at bounding box center [1079, 43] width 70 height 35
click at [1054, 43] on span "Preview" at bounding box center [1071, 43] width 35 height 12
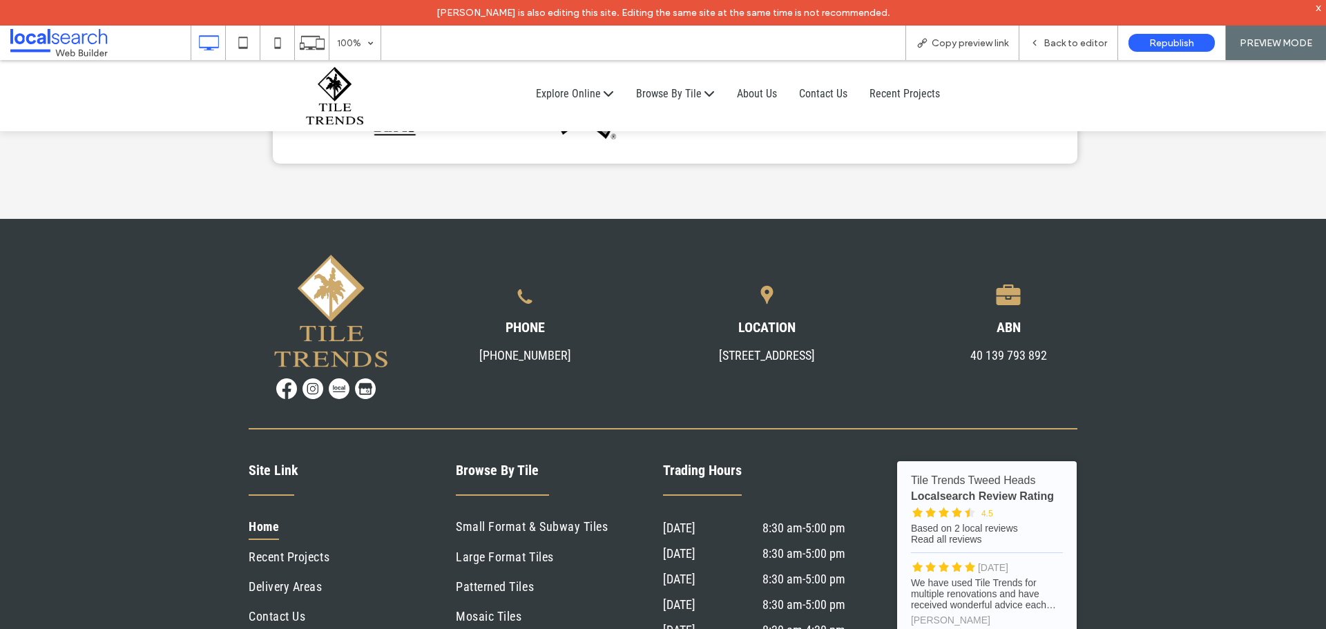
drag, startPoint x: 1042, startPoint y: 39, endPoint x: 835, endPoint y: 12, distance: 209.5
click at [1042, 39] on div "Back to editor" at bounding box center [1068, 43] width 98 height 12
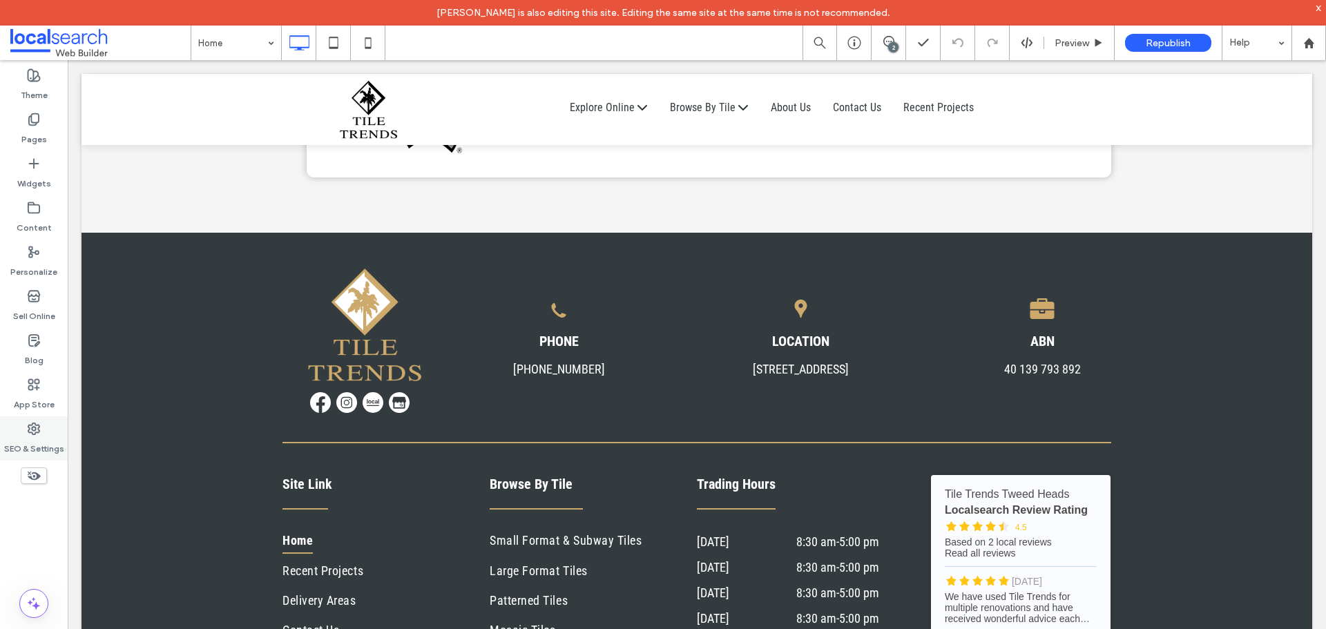
click at [24, 431] on div "SEO & Settings" at bounding box center [34, 438] width 68 height 44
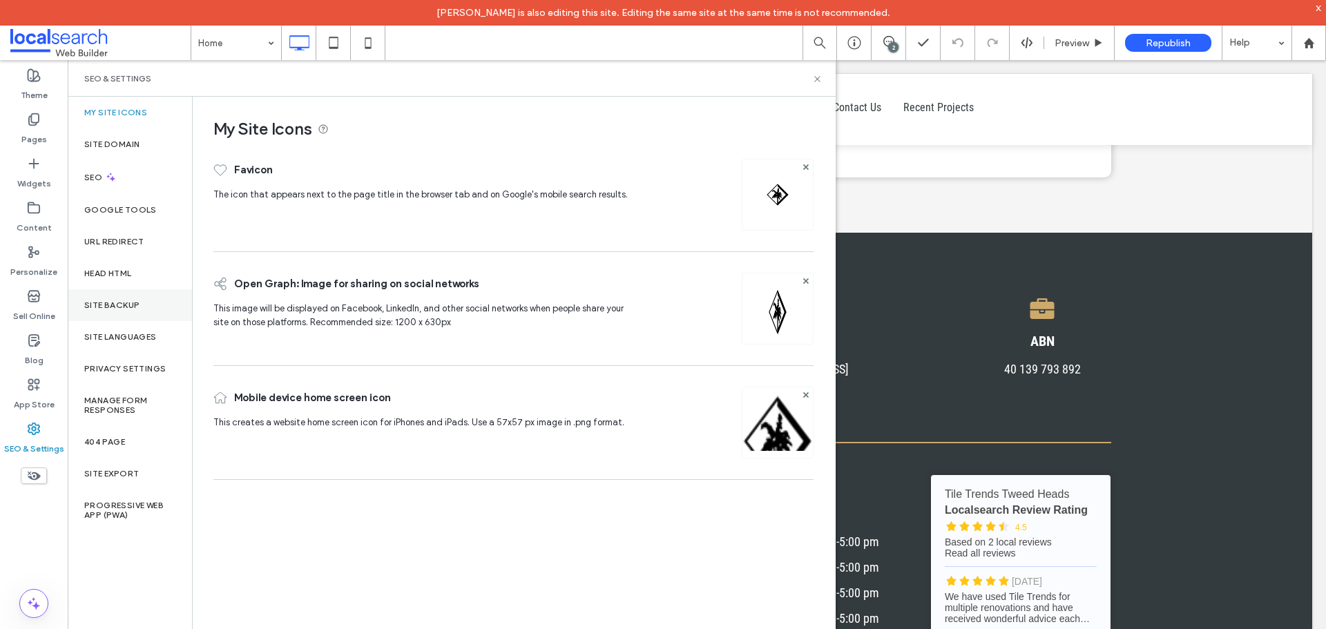
click at [131, 307] on label "Site Backup" at bounding box center [111, 305] width 55 height 10
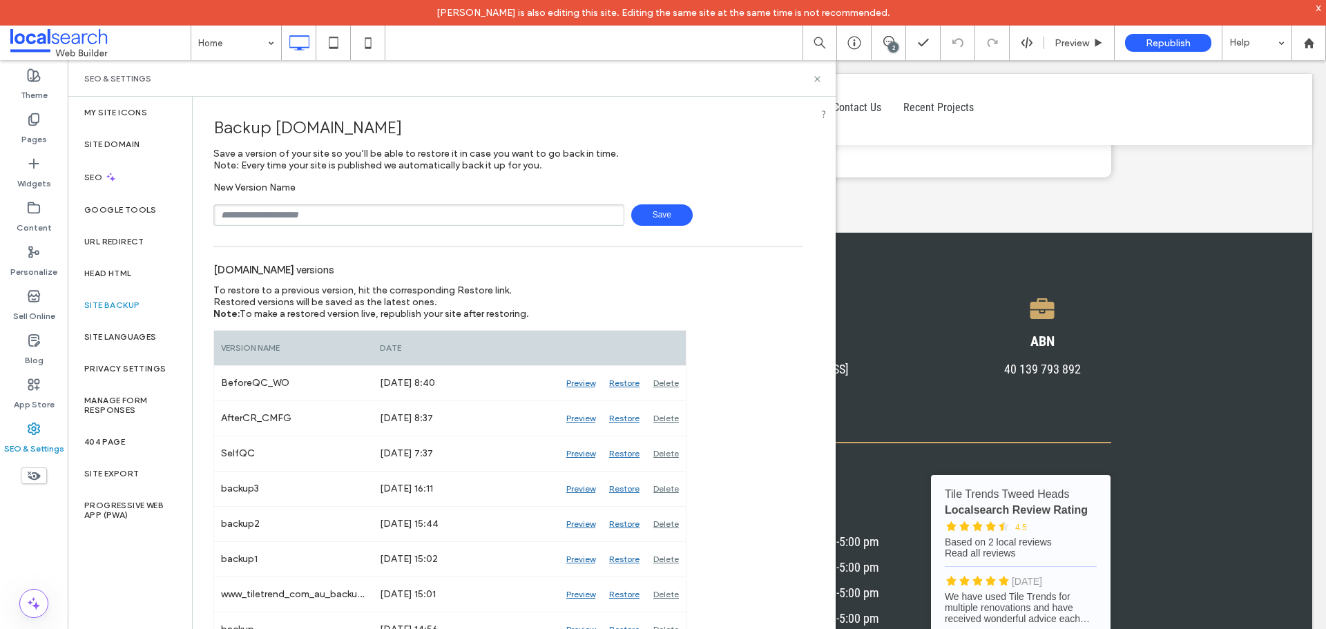
drag, startPoint x: 383, startPoint y: 206, endPoint x: 364, endPoint y: 222, distance: 25.0
click at [383, 206] on input "text" at bounding box center [418, 214] width 411 height 21
type input "**********"
click at [664, 204] on span "Save" at bounding box center [661, 214] width 61 height 21
click at [819, 75] on icon at bounding box center [817, 79] width 10 height 10
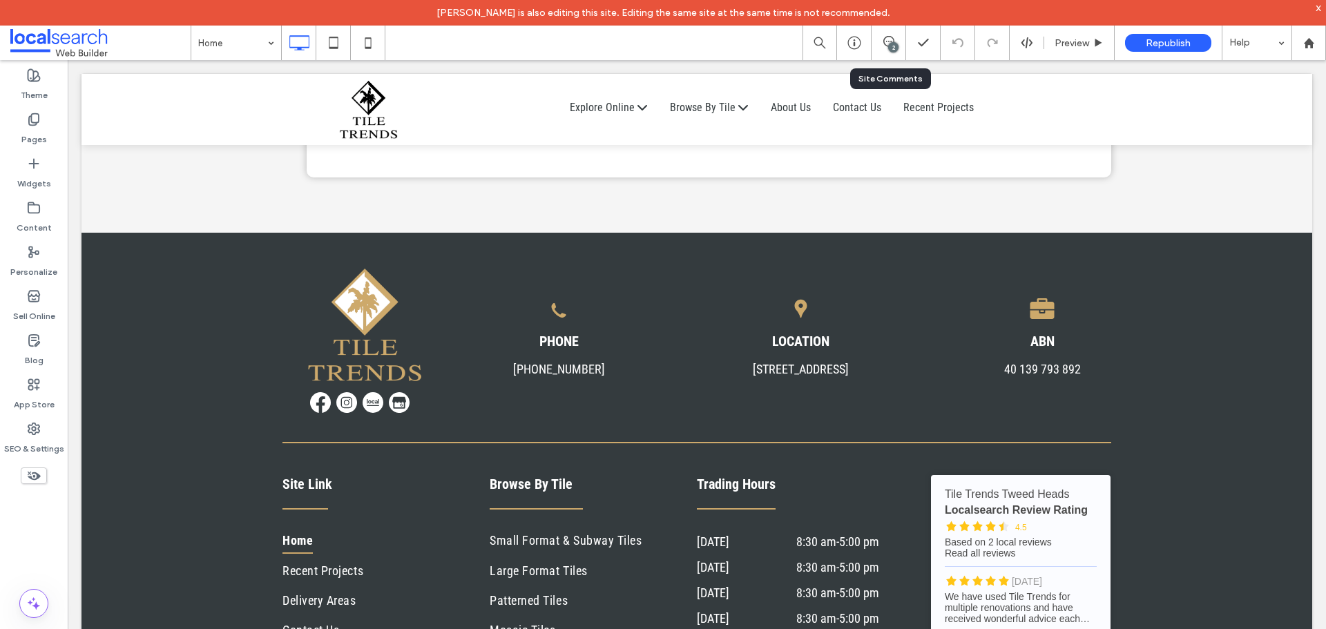
click at [897, 31] on div "2" at bounding box center [888, 43] width 35 height 35
click at [886, 34] on div "2" at bounding box center [888, 43] width 35 height 35
click at [894, 41] on span at bounding box center [888, 41] width 34 height 11
click at [1314, 158] on div "2" at bounding box center [1312, 160] width 28 height 28
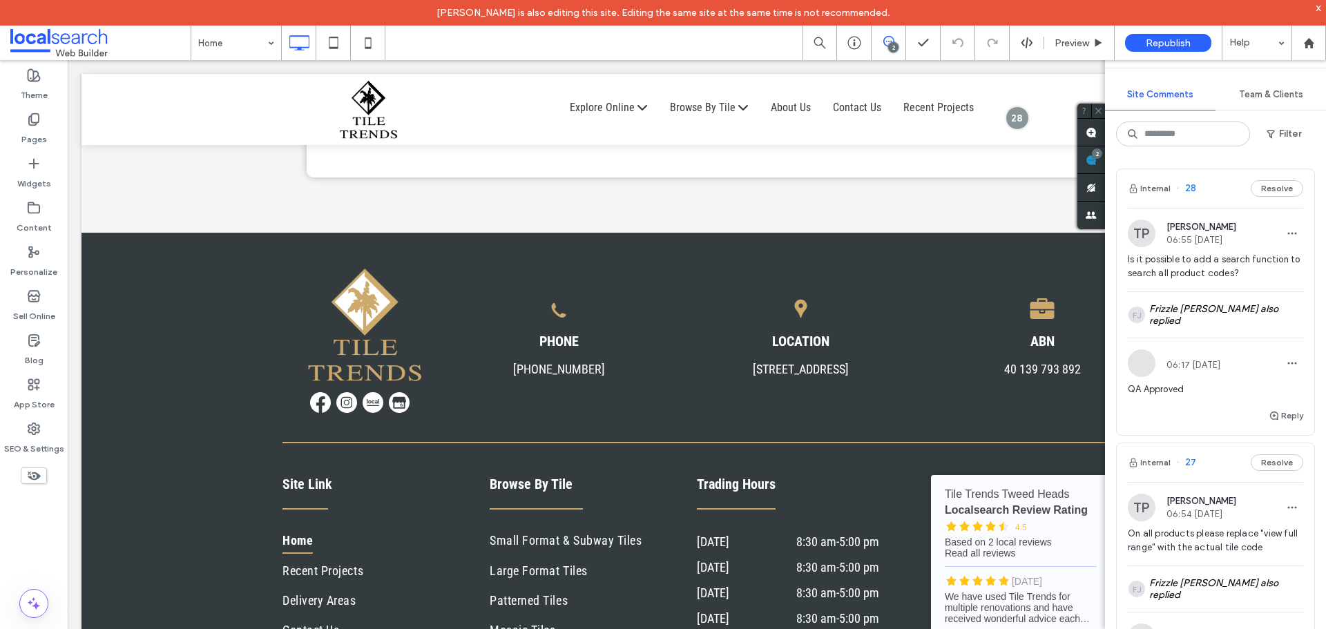
scroll to position [302, 0]
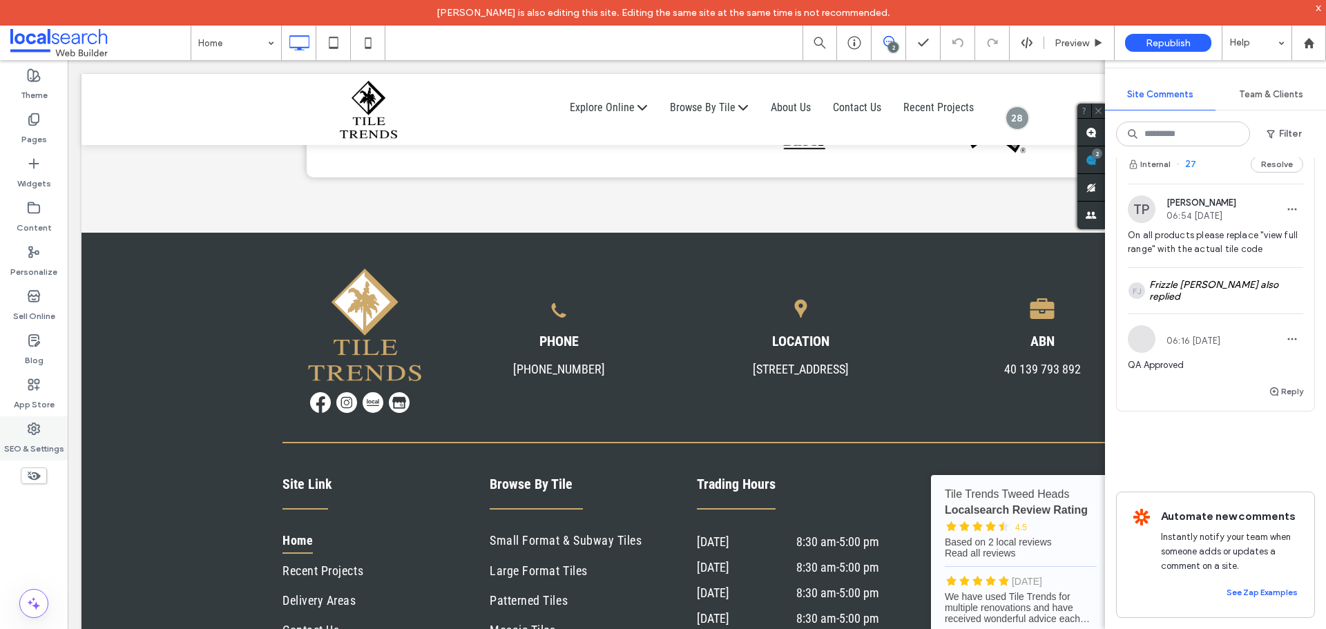
click at [33, 425] on icon at bounding box center [34, 429] width 14 height 14
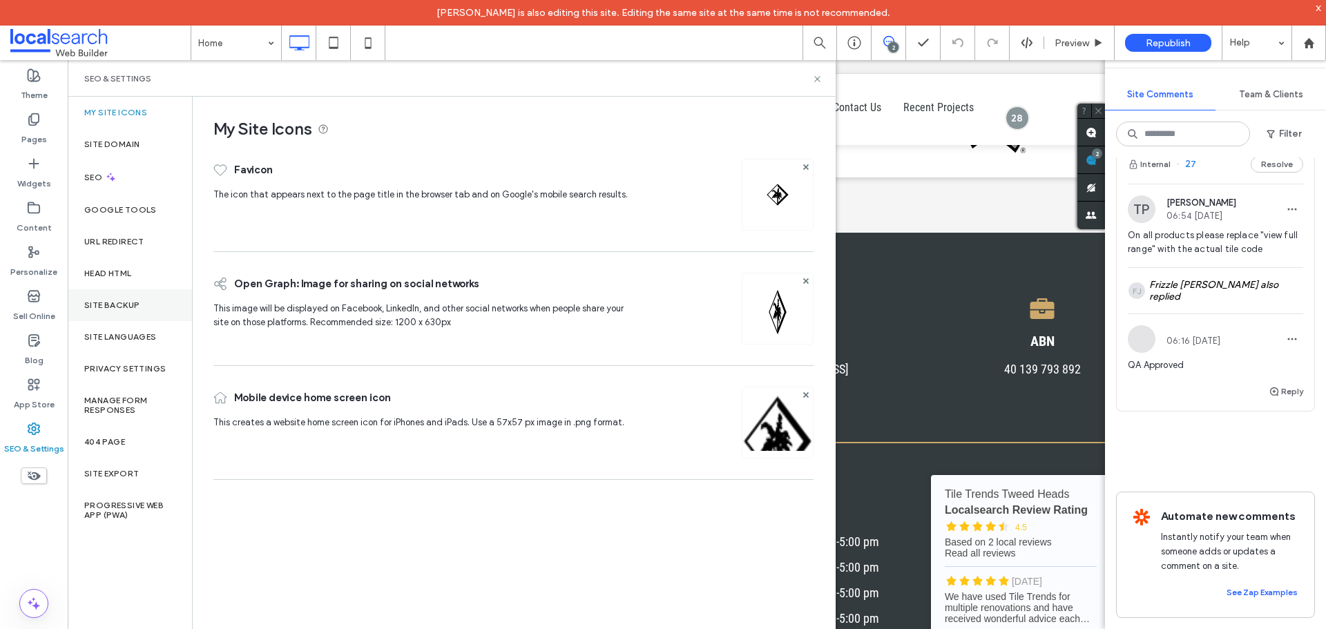
click at [106, 294] on div "Site Backup" at bounding box center [130, 305] width 124 height 32
